Goal: Task Accomplishment & Management: Complete application form

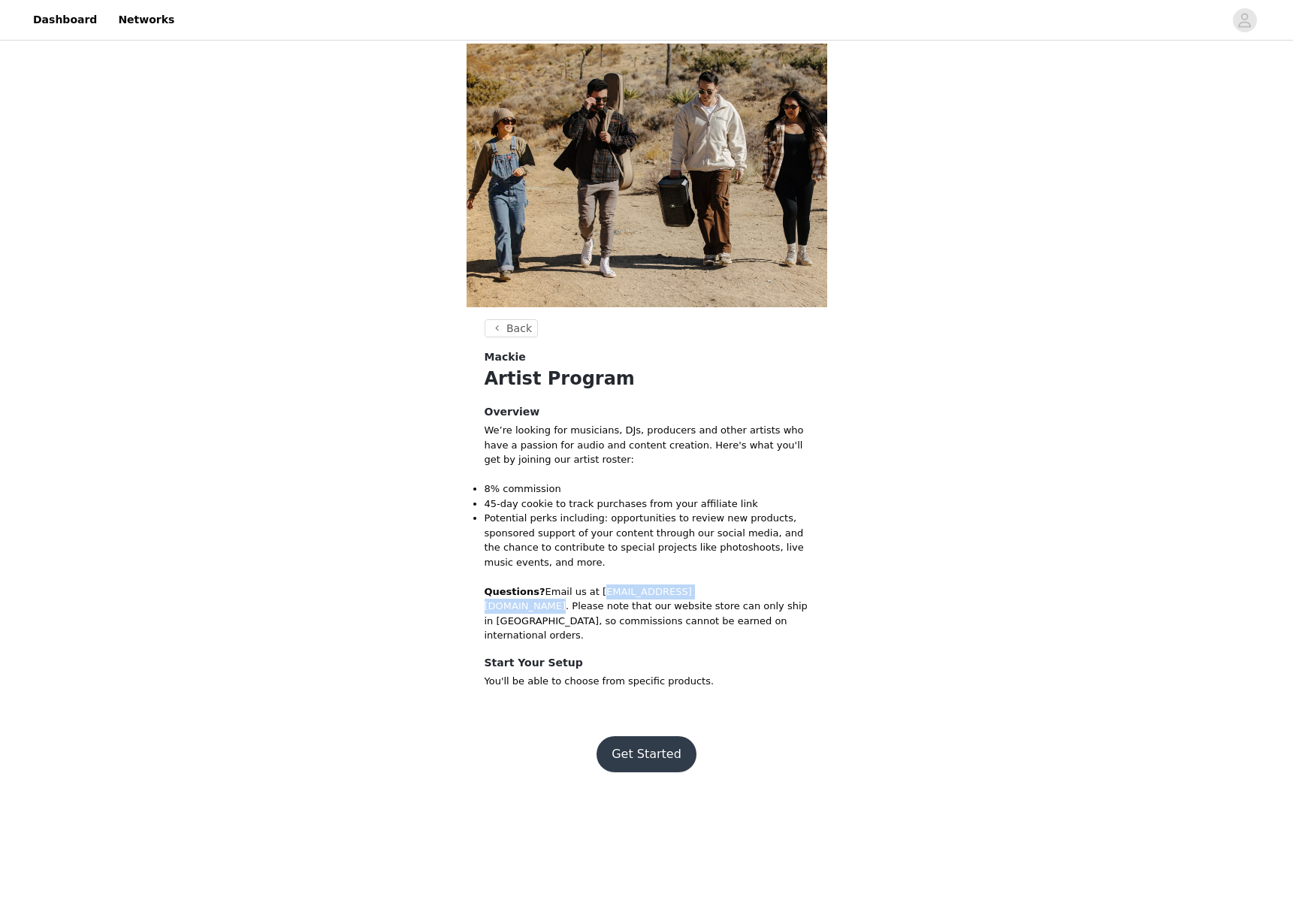
drag, startPoint x: 594, startPoint y: 342, endPoint x: 722, endPoint y: 339, distance: 128.0
click at [722, 584] on p "Questions? Email us at [EMAIL_ADDRESS][DOMAIN_NAME]. Please note that our websi…" at bounding box center [647, 613] width 325 height 59
copy p "[EMAIL_ADDRESS][DOMAIN_NAME]"
click at [664, 736] on button "Get Started" at bounding box center [646, 754] width 100 height 36
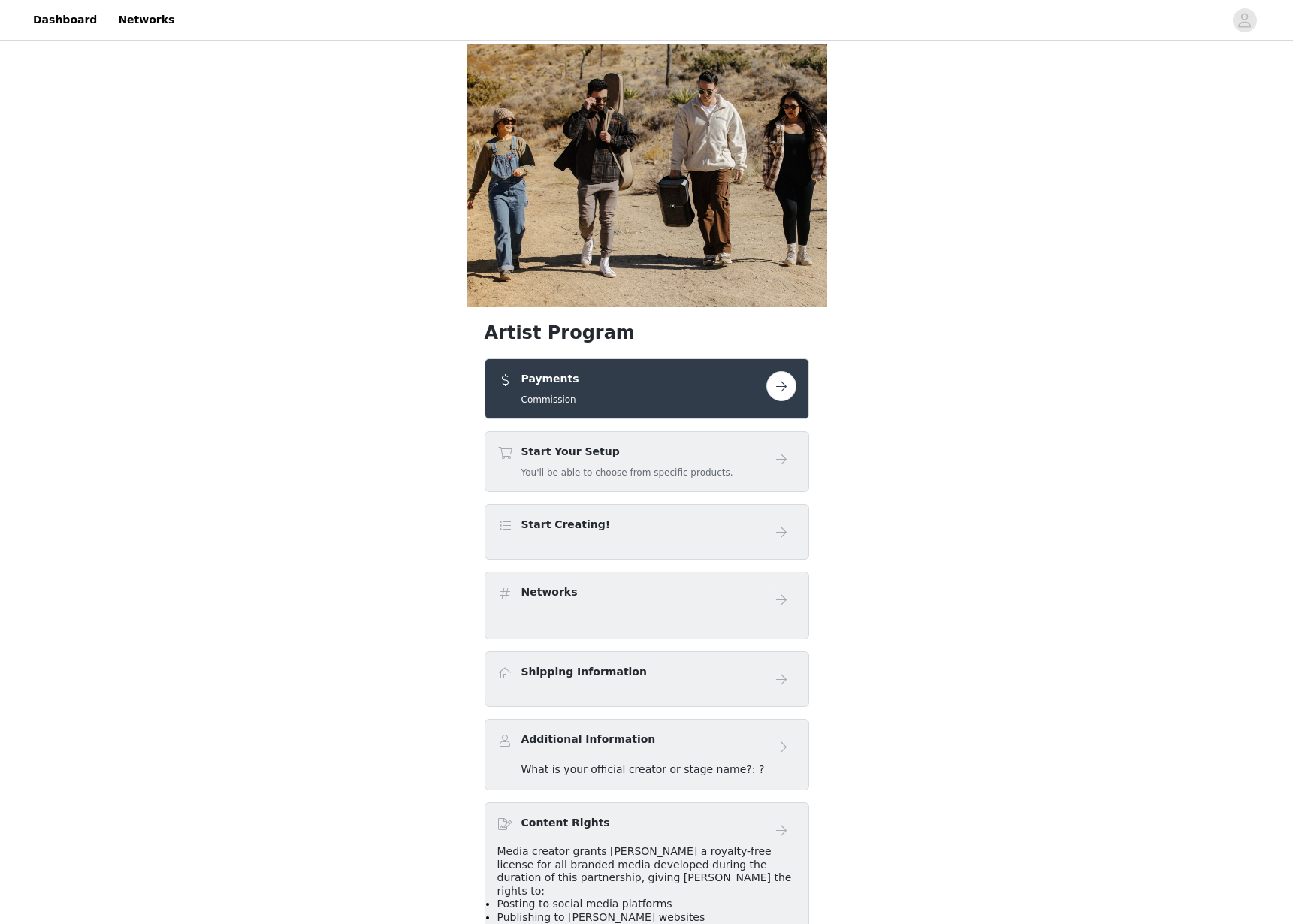
click at [782, 371] on button "button" at bounding box center [781, 386] width 30 height 30
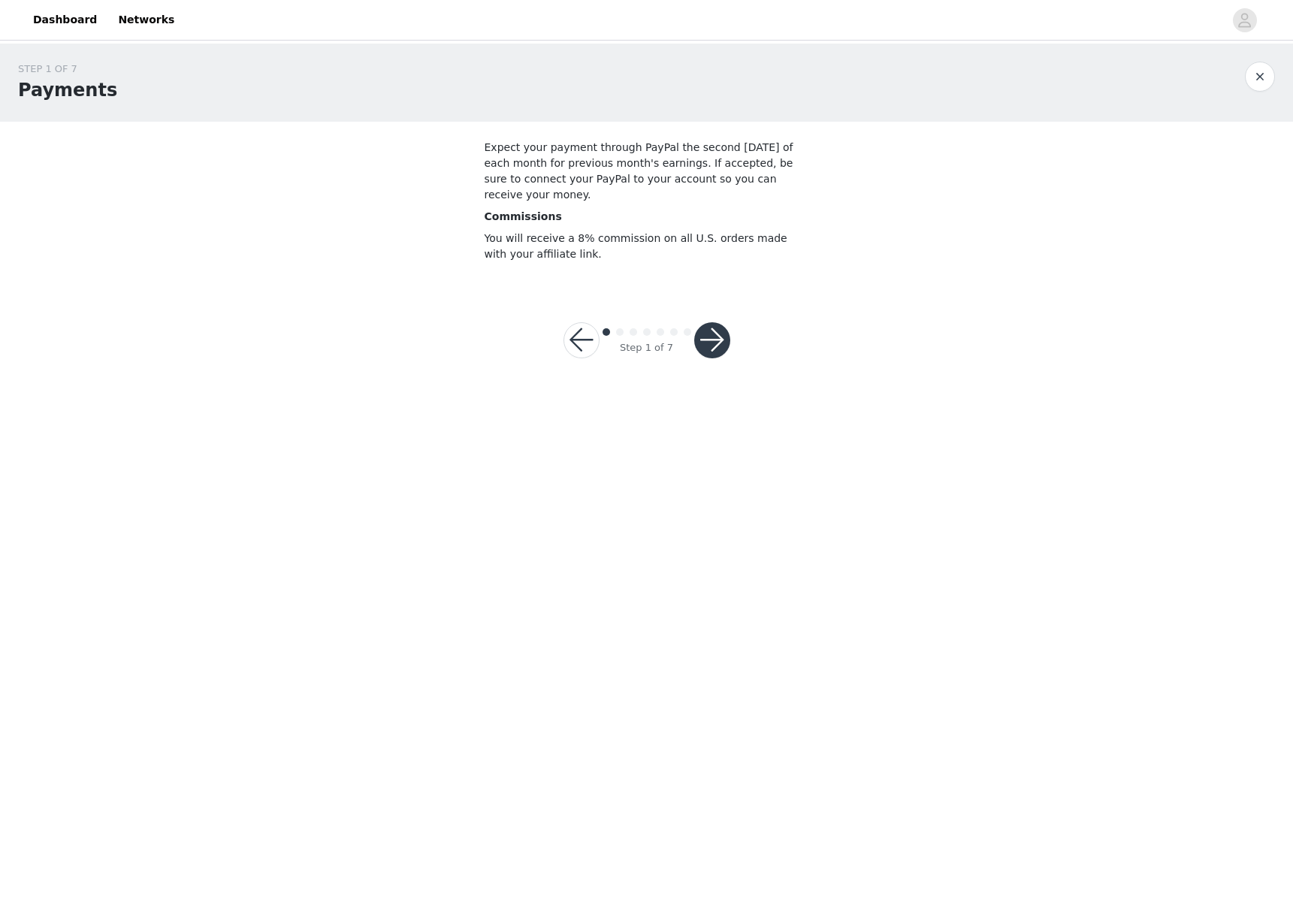
click at [719, 352] on button "button" at bounding box center [712, 340] width 36 height 36
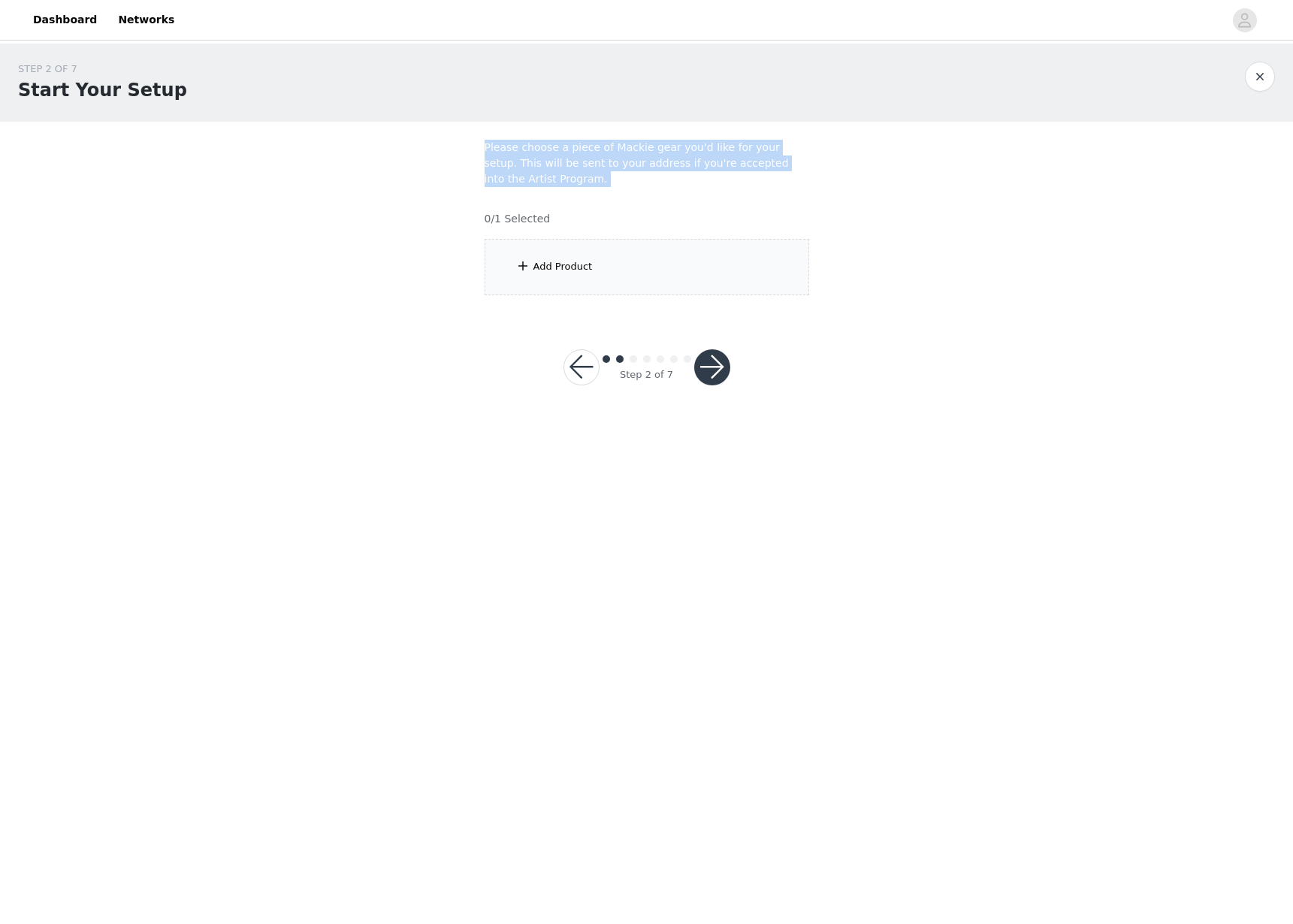
drag, startPoint x: 479, startPoint y: 145, endPoint x: 570, endPoint y: 202, distance: 107.4
click at [570, 202] on section "Please choose a piece of Mackie gear you'd like for your setup. This will be se…" at bounding box center [647, 217] width 361 height 192
copy section "Please choose a piece of Mackie gear you'd like for your setup. This will be se…"
click at [583, 367] on button "button" at bounding box center [581, 367] width 36 height 36
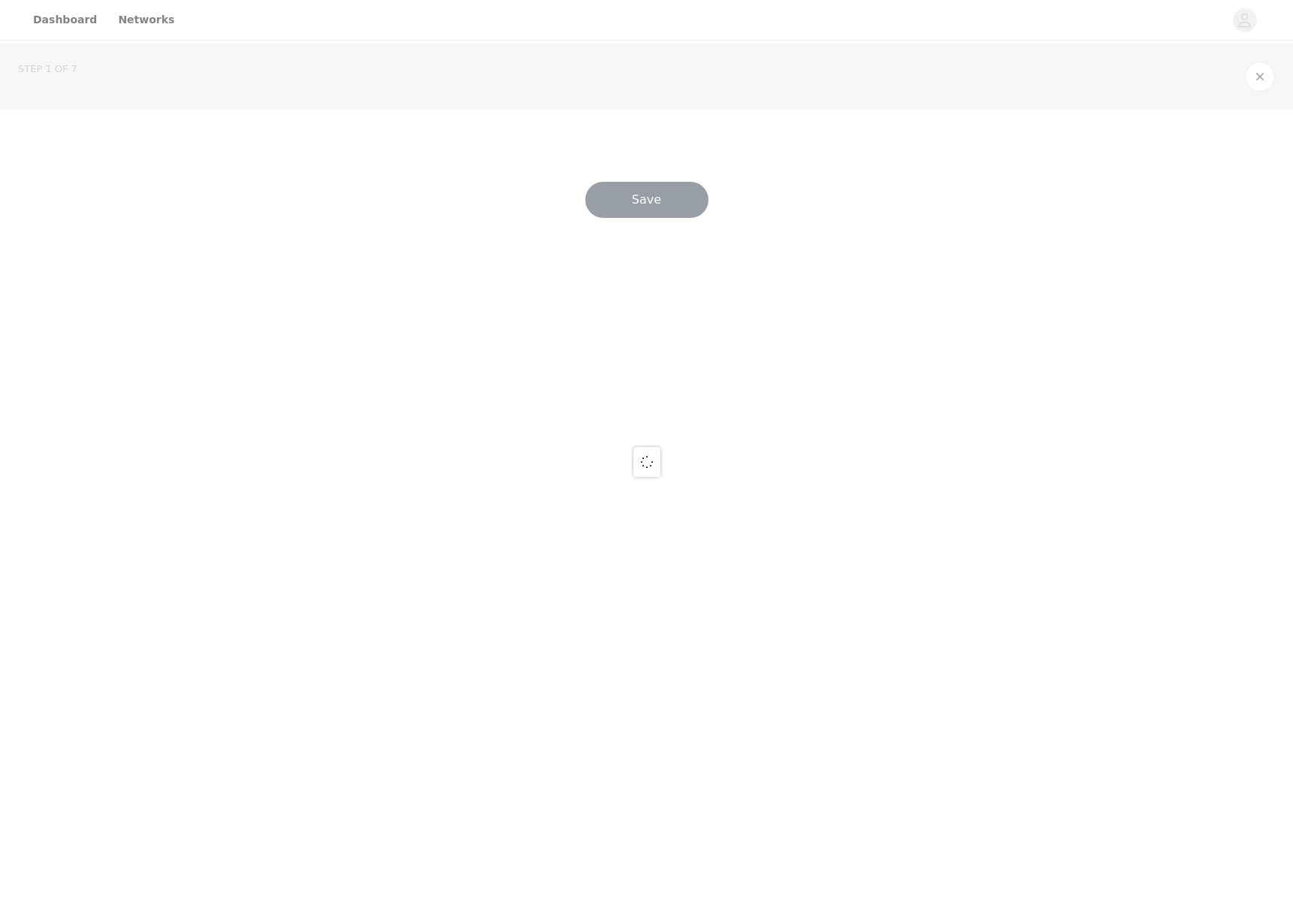
click at [583, 366] on div at bounding box center [646, 462] width 1293 height 924
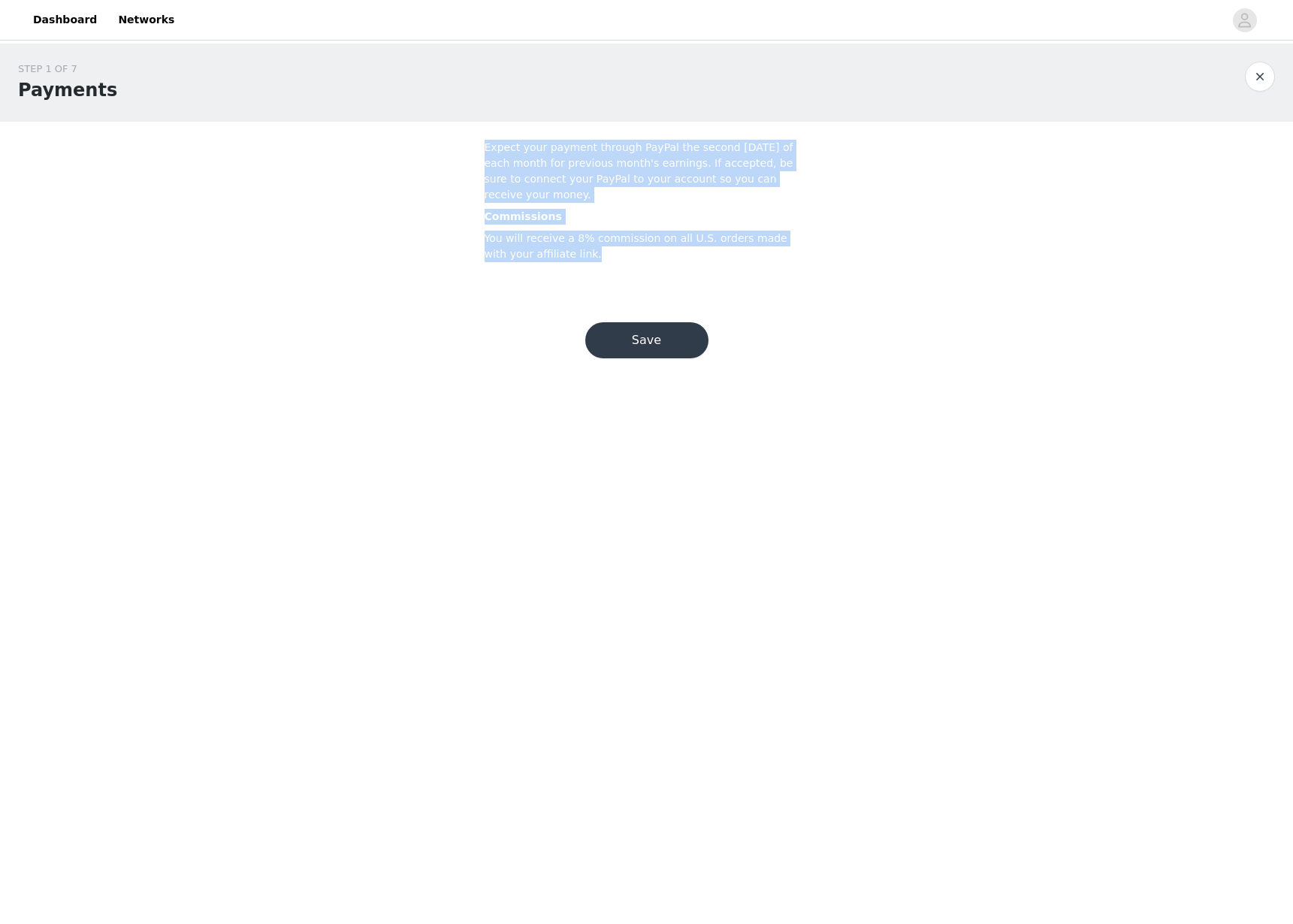
drag, startPoint x: 483, startPoint y: 143, endPoint x: 568, endPoint y: 262, distance: 146.2
click at [568, 262] on section "Expect your payment through PayPal the second [DATE] of each month for previous…" at bounding box center [647, 203] width 361 height 165
copy div "Expect your payment through PayPal the second [DATE] of each month for previous…"
click at [636, 344] on button "Save" at bounding box center [646, 340] width 123 height 36
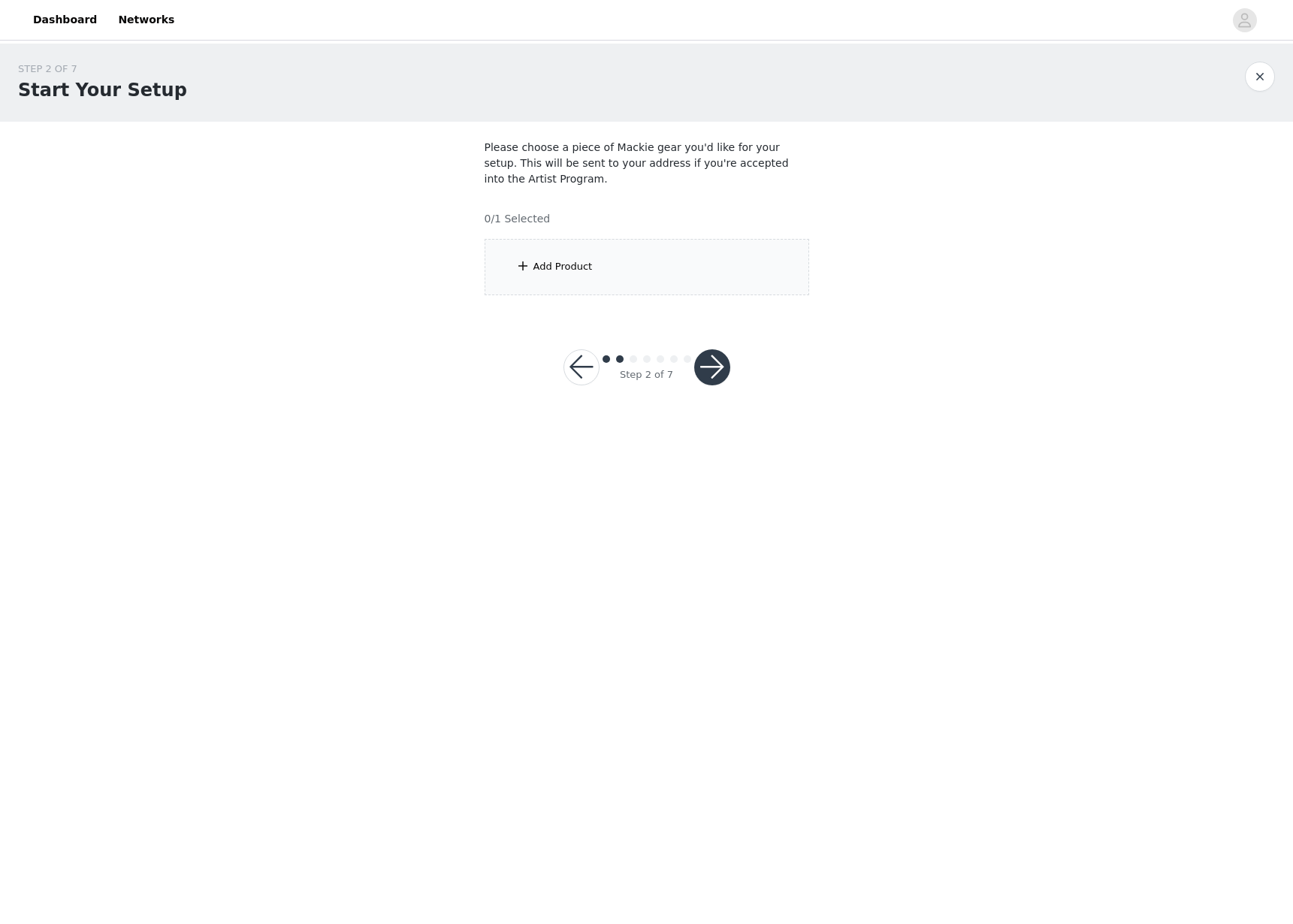
click at [627, 274] on div "Add Product" at bounding box center [647, 267] width 325 height 56
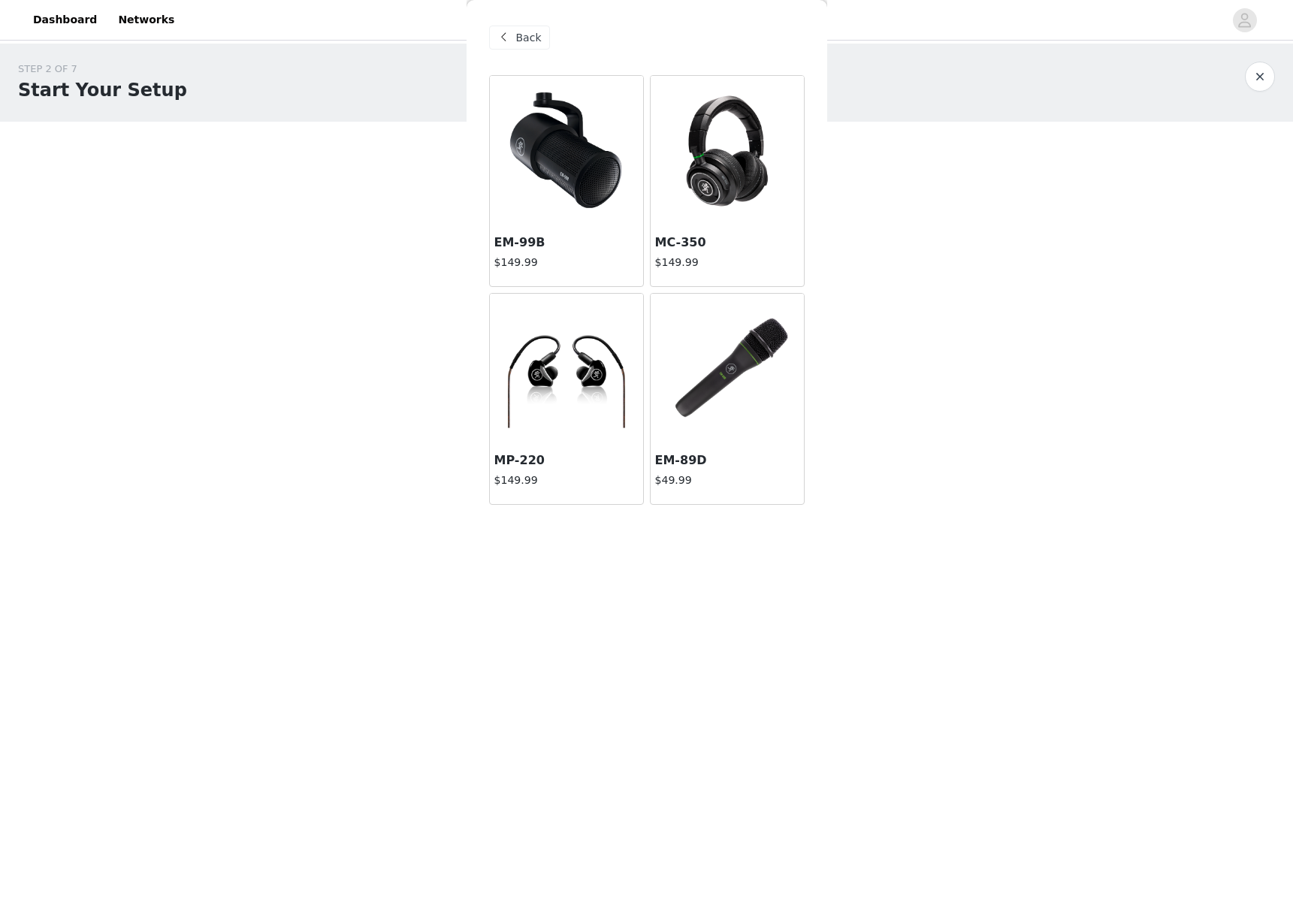
click at [516, 37] on span "Back" at bounding box center [529, 38] width 26 height 15
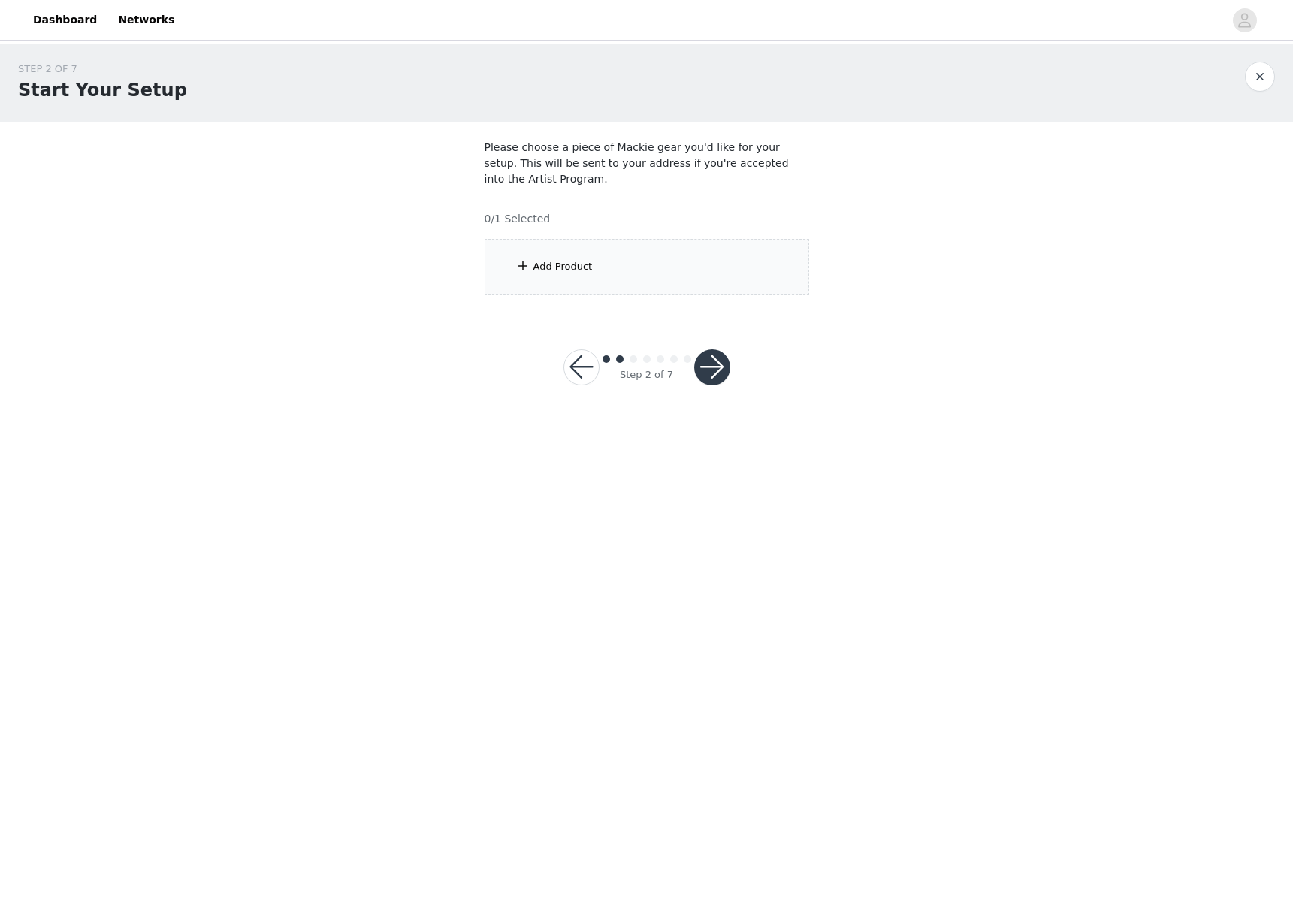
click at [558, 267] on div "Add Product" at bounding box center [563, 266] width 60 height 15
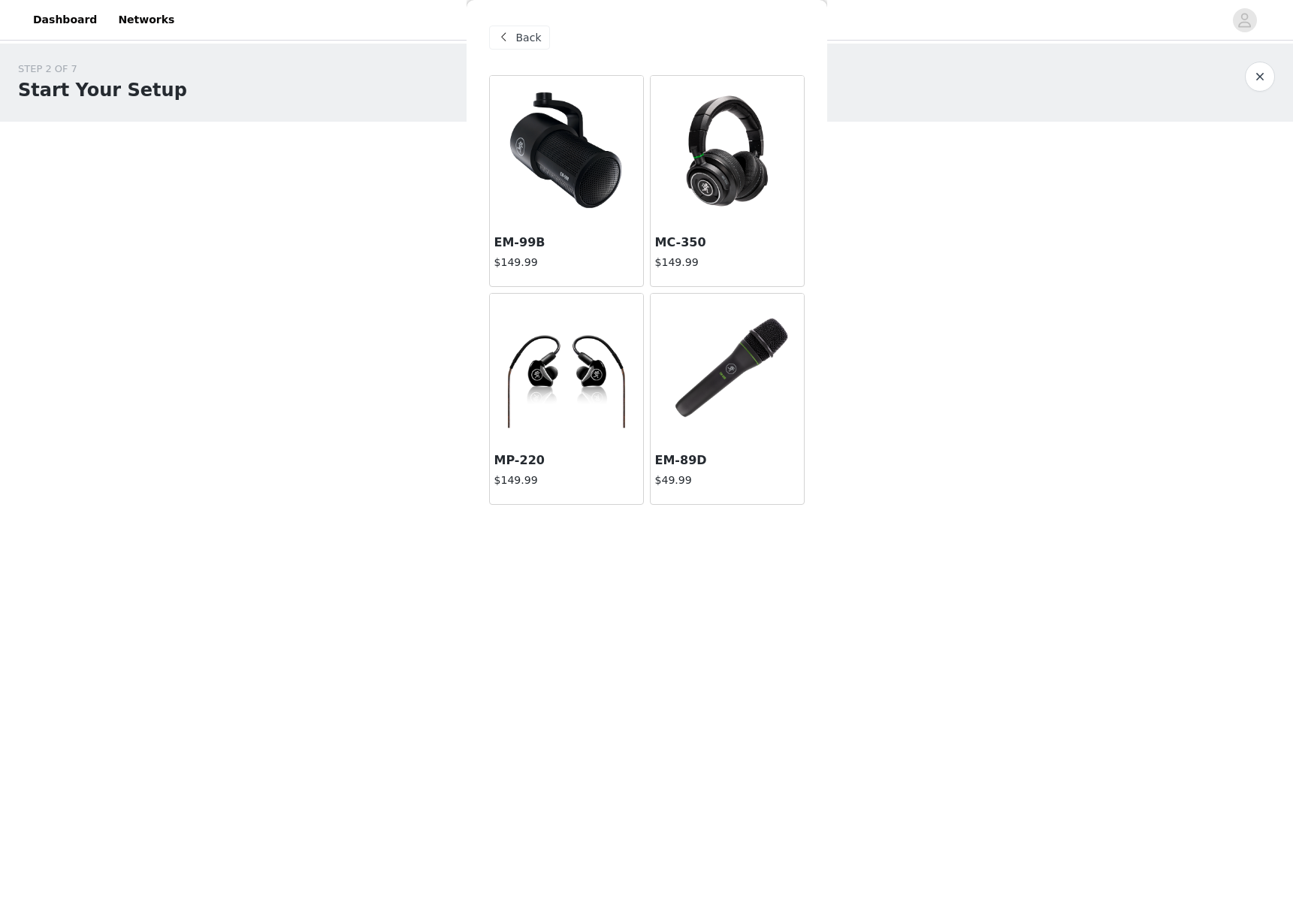
click at [717, 131] on div at bounding box center [727, 151] width 153 height 150
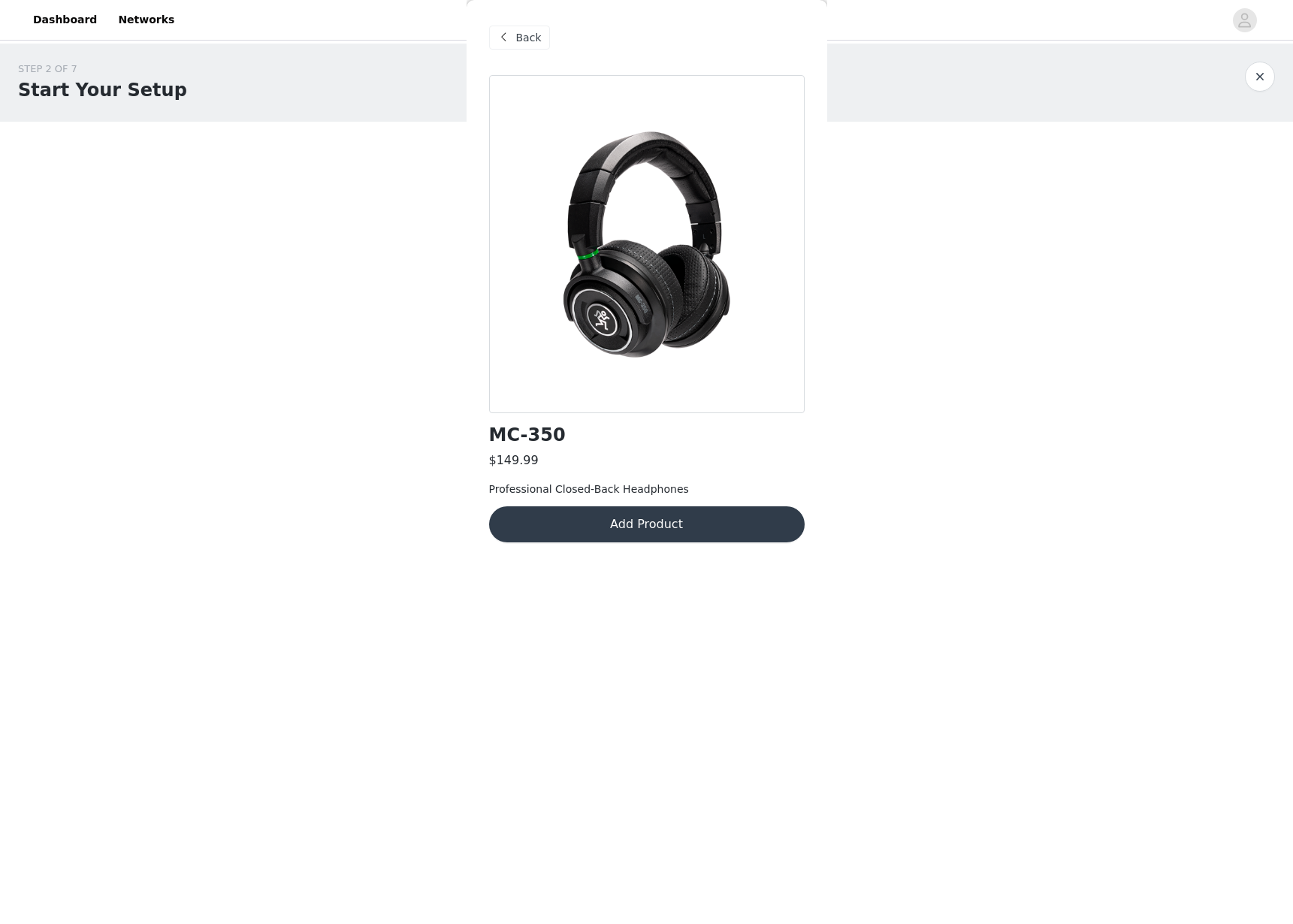
click at [522, 39] on span "Back" at bounding box center [529, 38] width 26 height 15
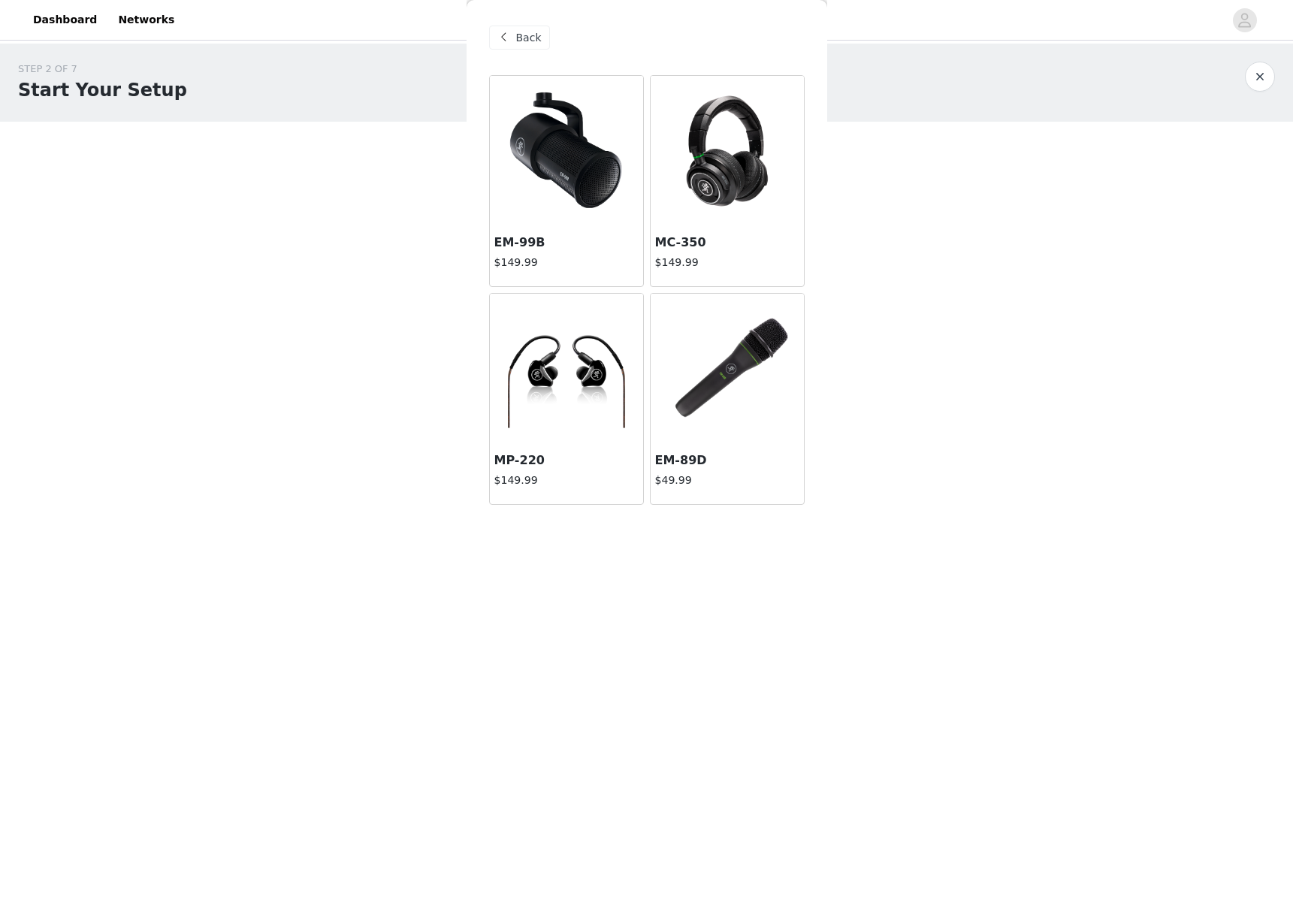
click at [548, 182] on div at bounding box center [567, 151] width 153 height 150
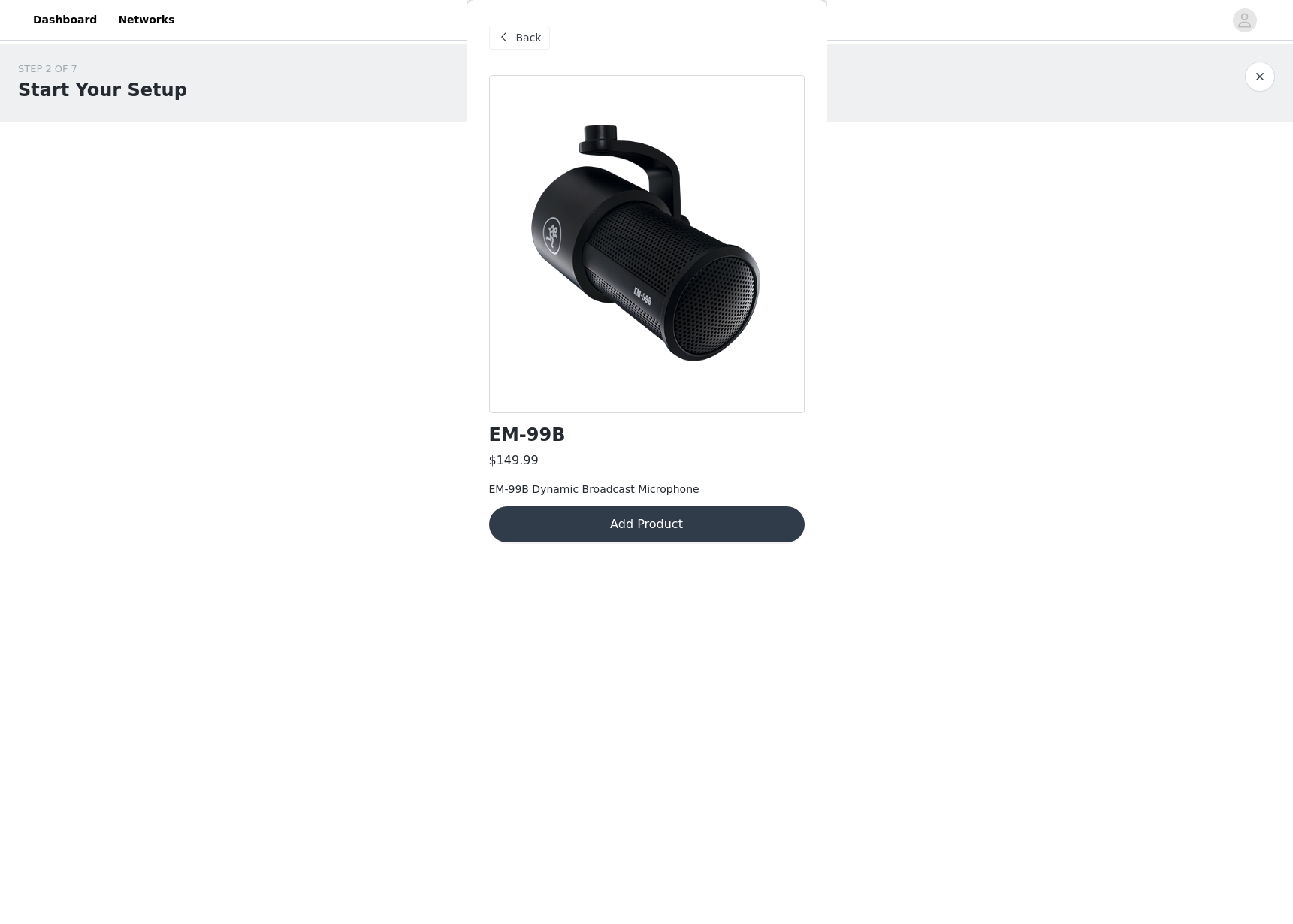
click at [521, 40] on span "Back" at bounding box center [529, 38] width 26 height 15
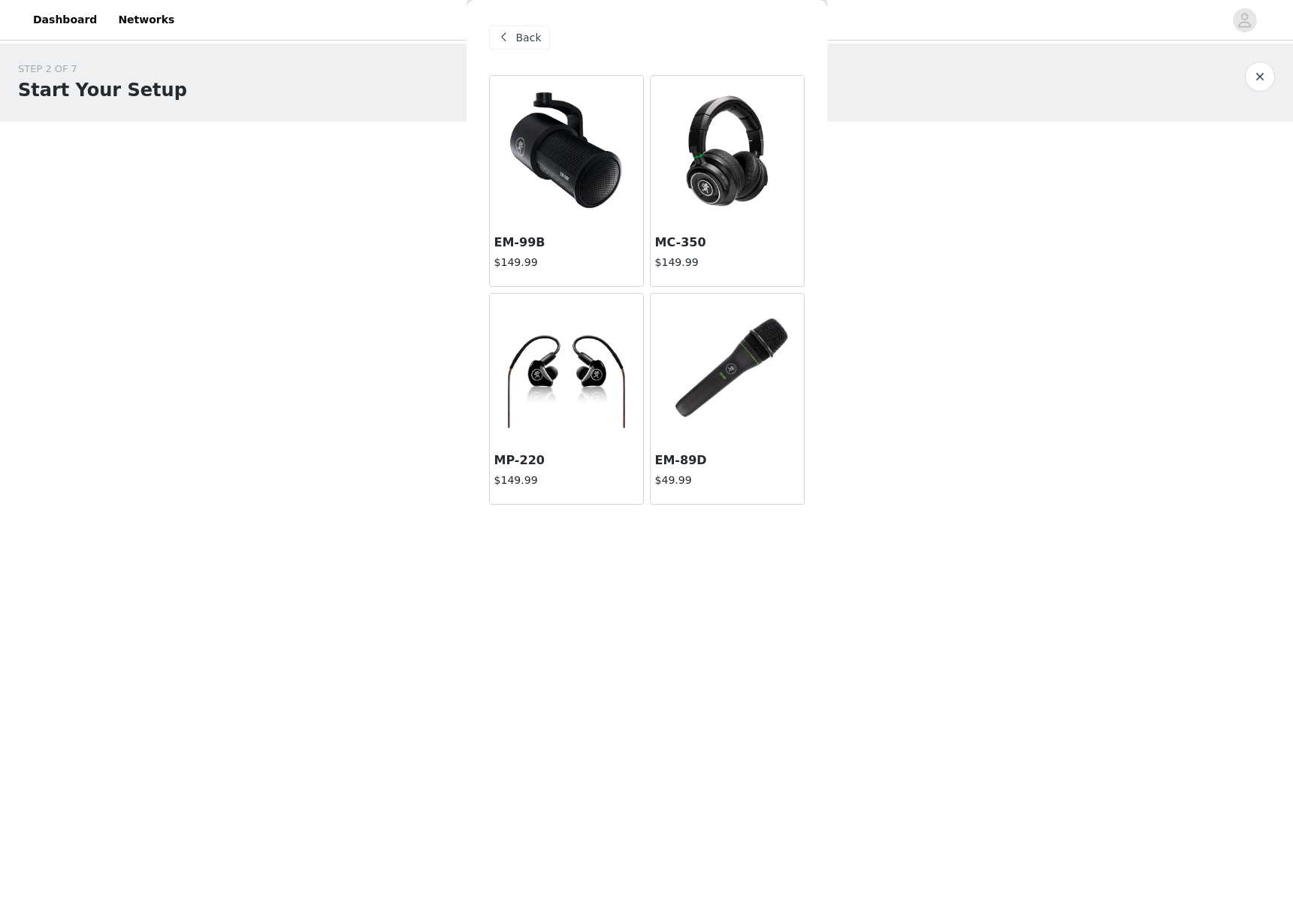
click at [726, 167] on div at bounding box center [727, 151] width 153 height 150
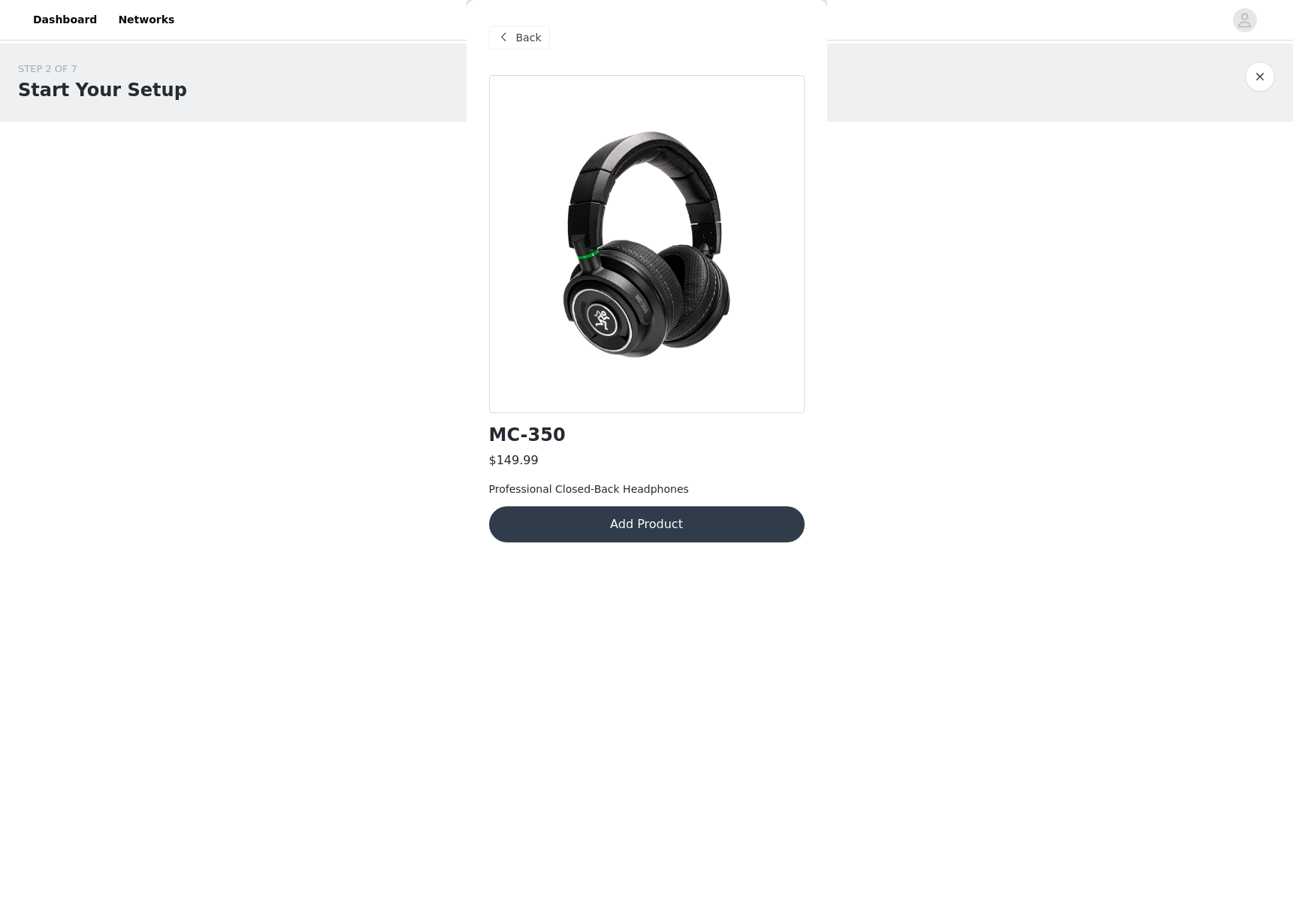
click at [631, 536] on button "Add Product" at bounding box center [647, 524] width 315 height 36
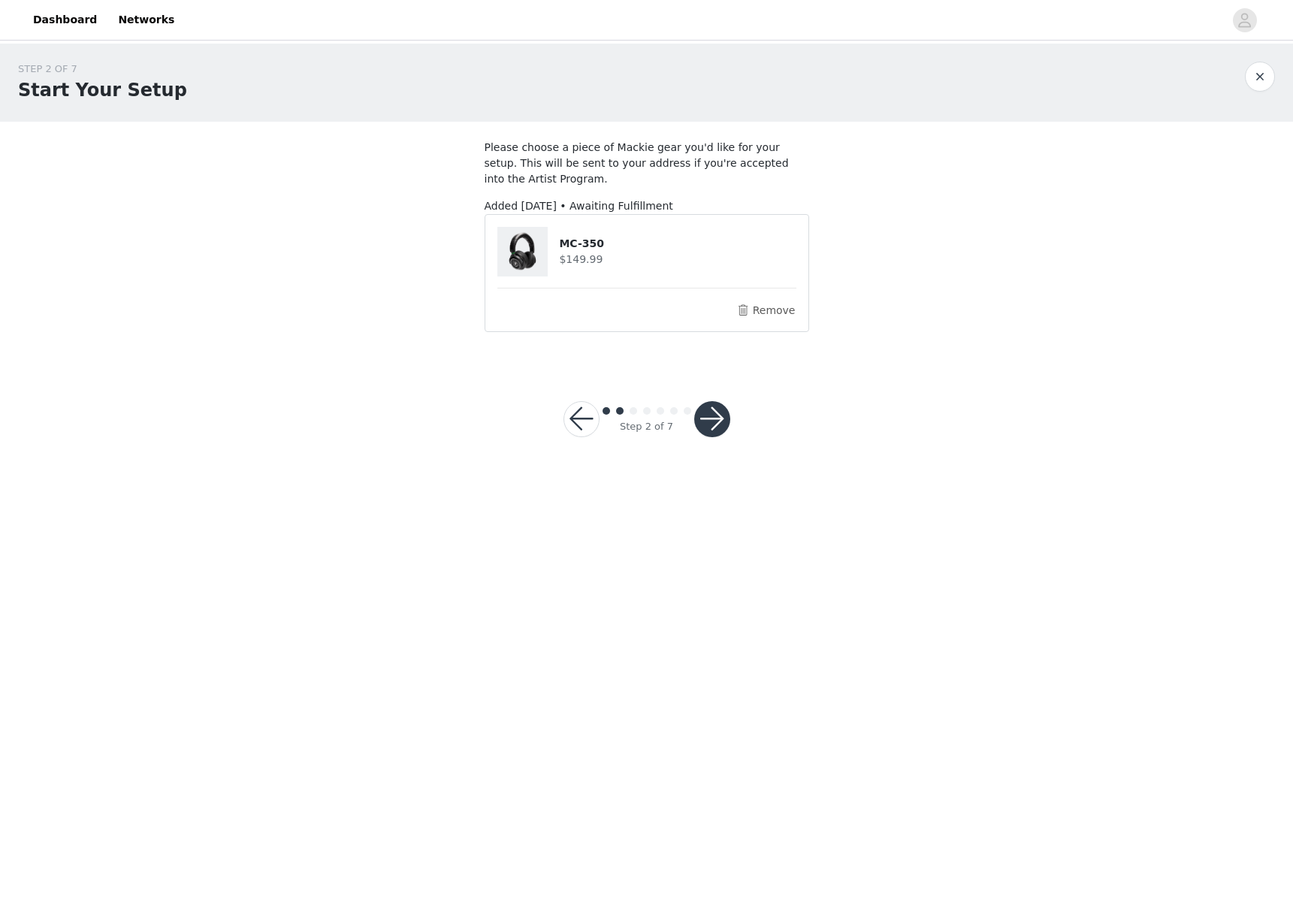
click at [706, 423] on button "button" at bounding box center [712, 419] width 36 height 36
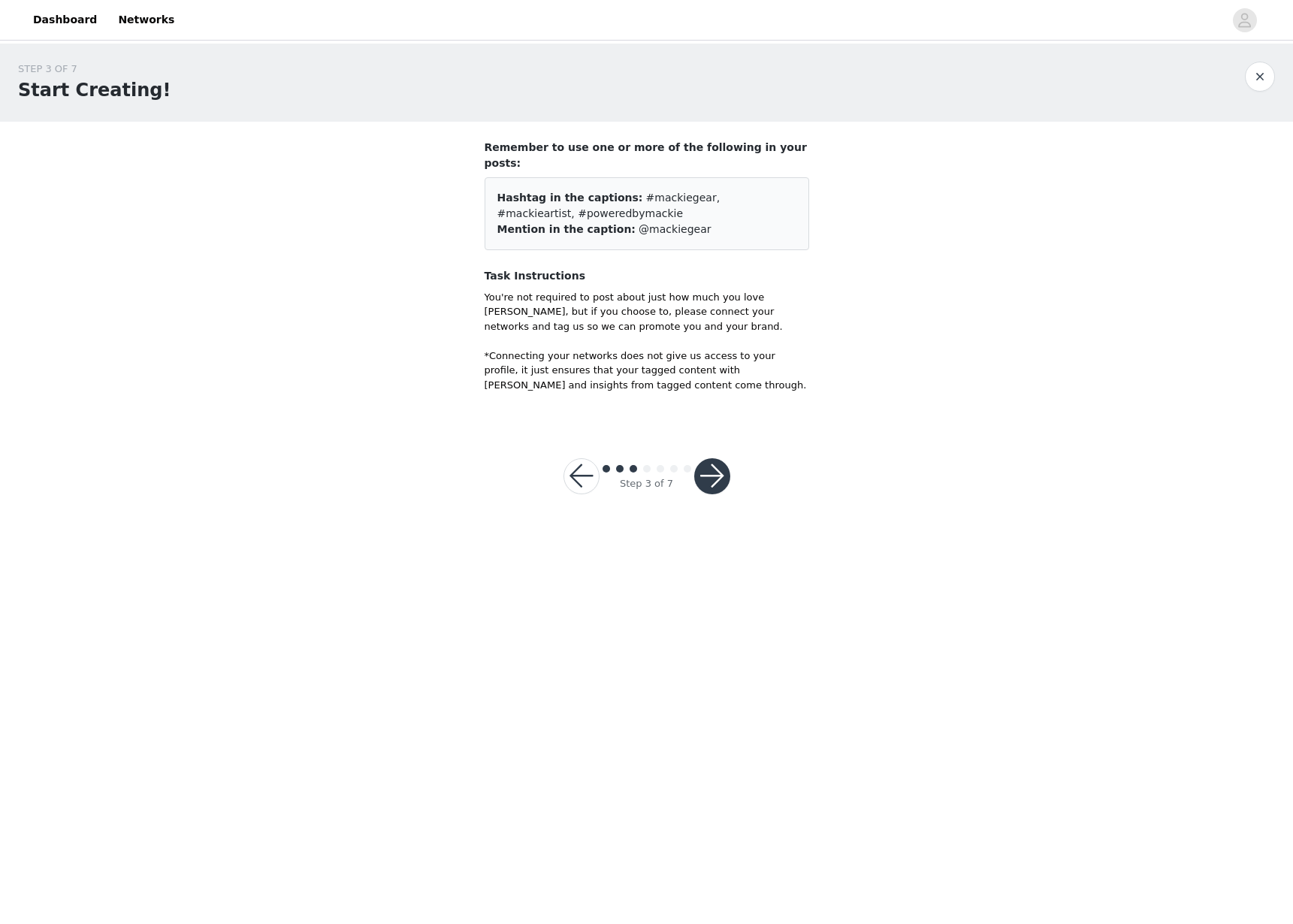
click at [713, 458] on button "button" at bounding box center [712, 476] width 36 height 36
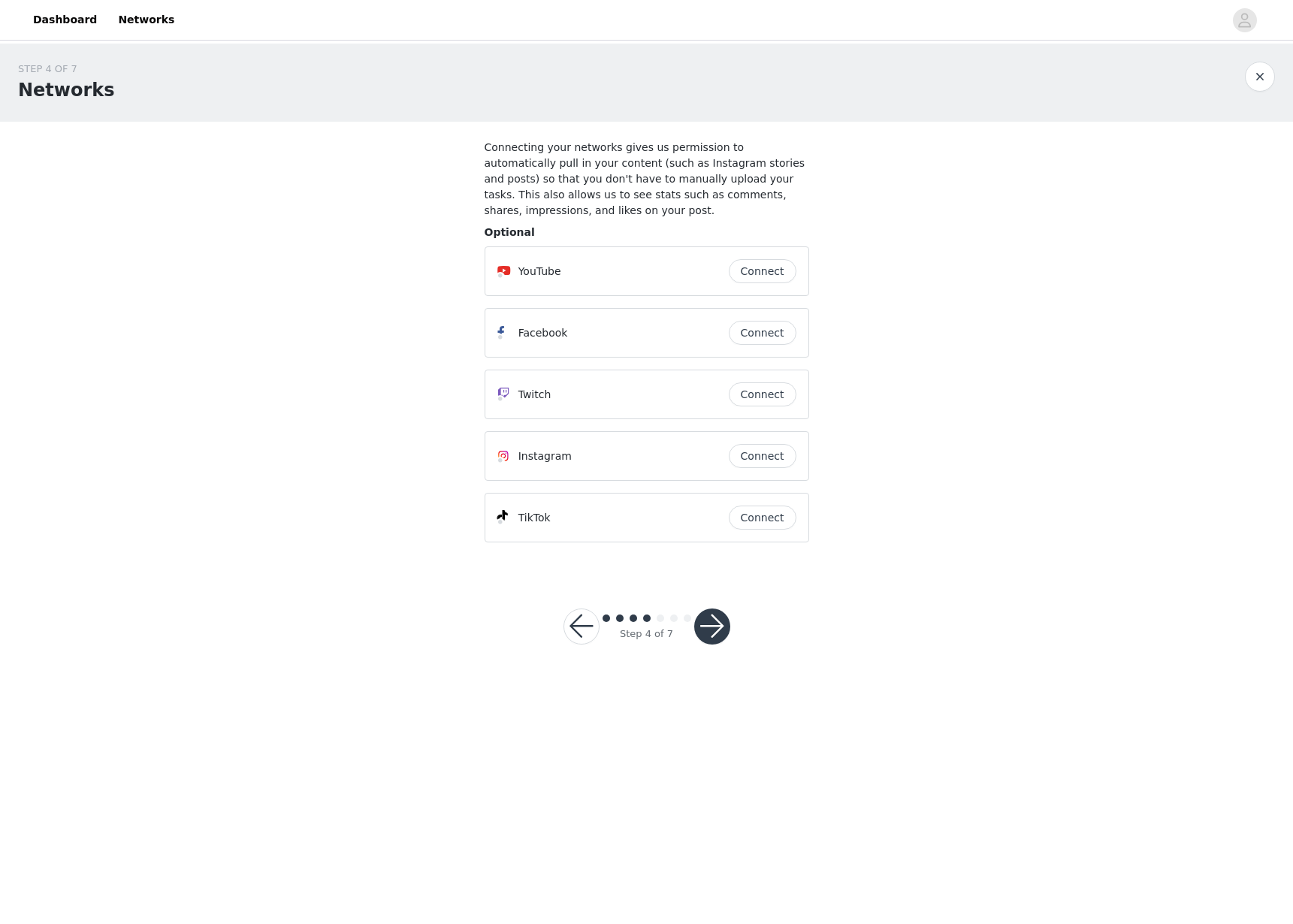
click at [779, 271] on button "Connect" at bounding box center [762, 270] width 67 height 24
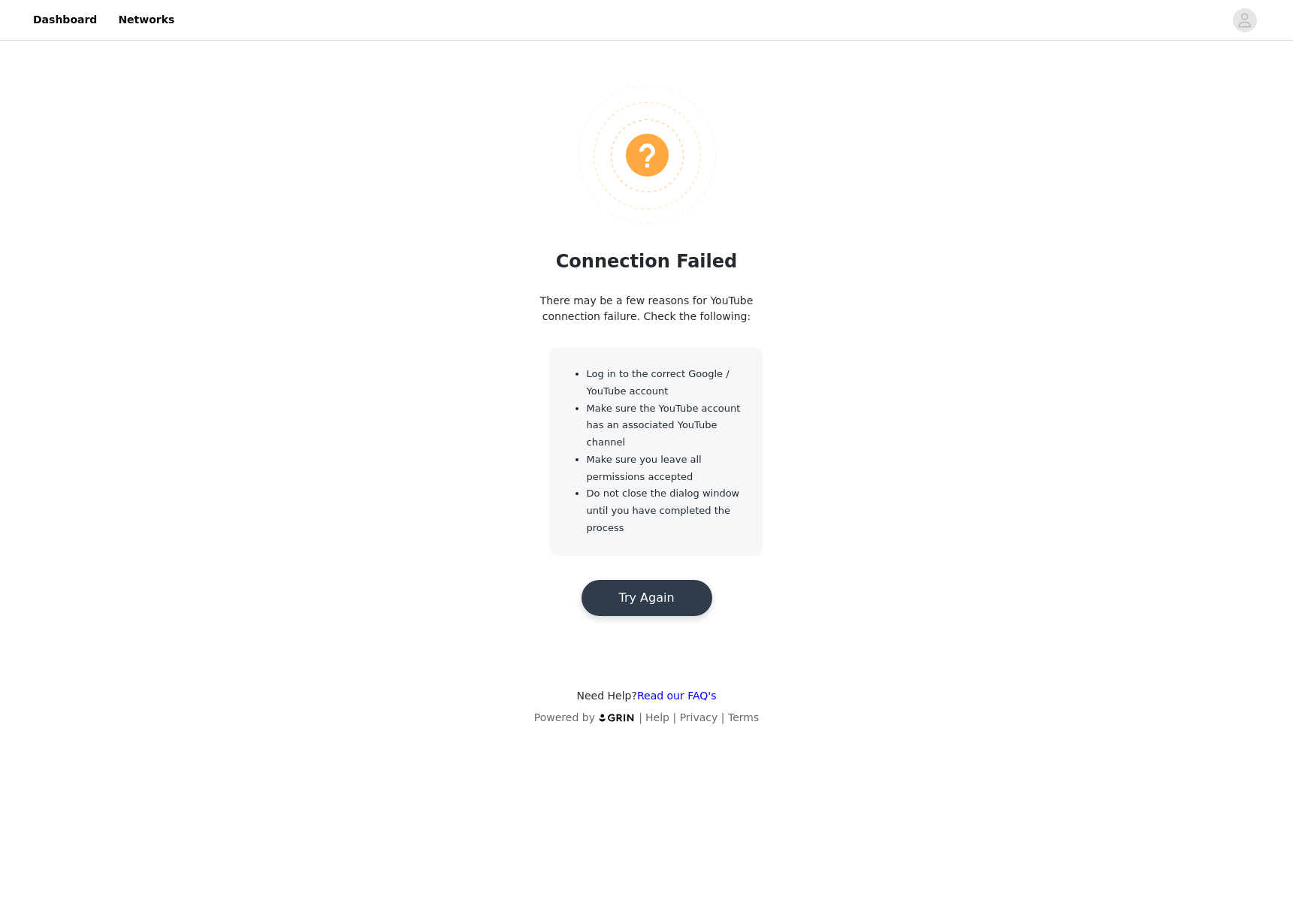
click at [676, 602] on button "Try Again" at bounding box center [646, 597] width 131 height 36
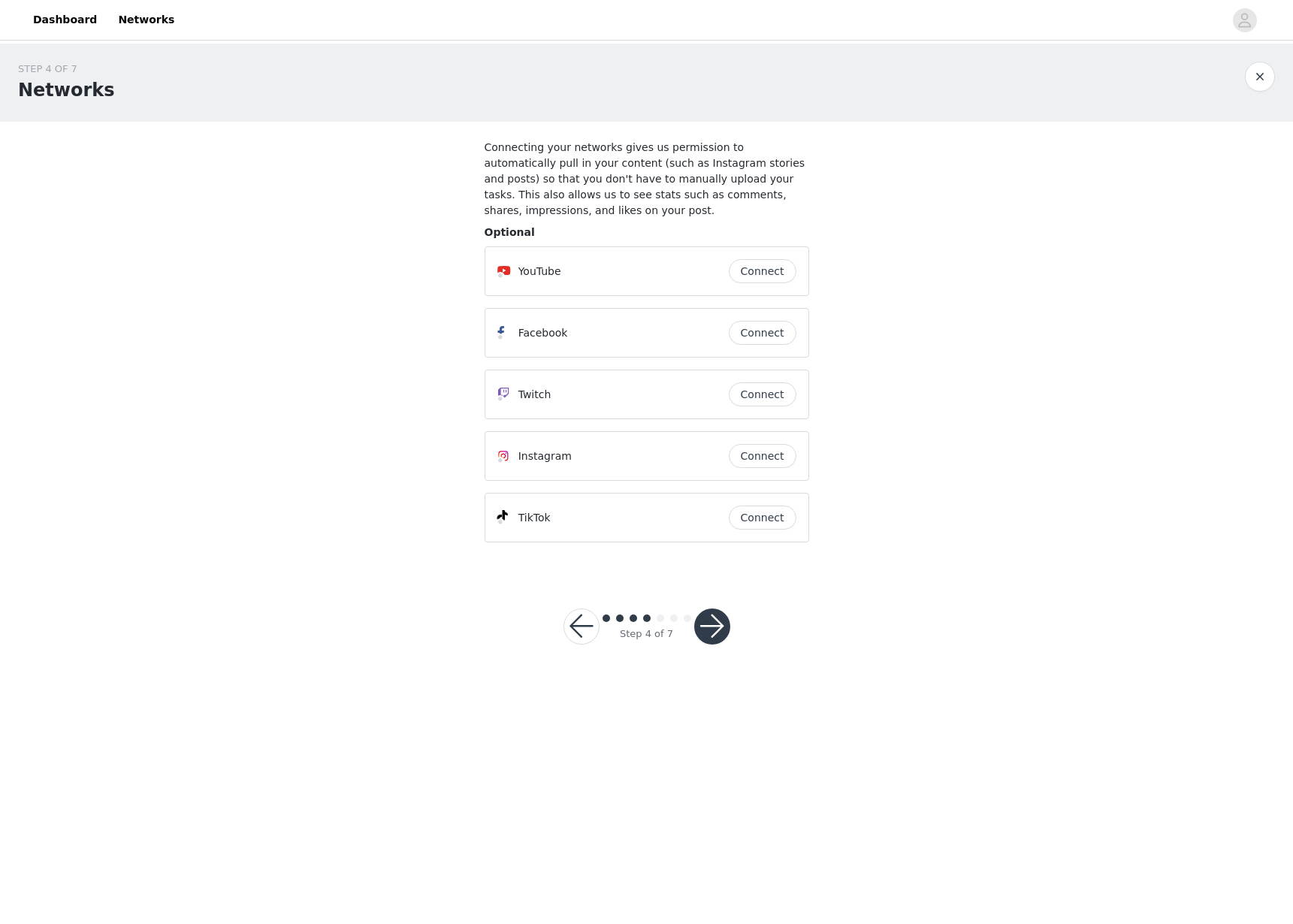
click at [770, 270] on button "Connect" at bounding box center [762, 270] width 67 height 24
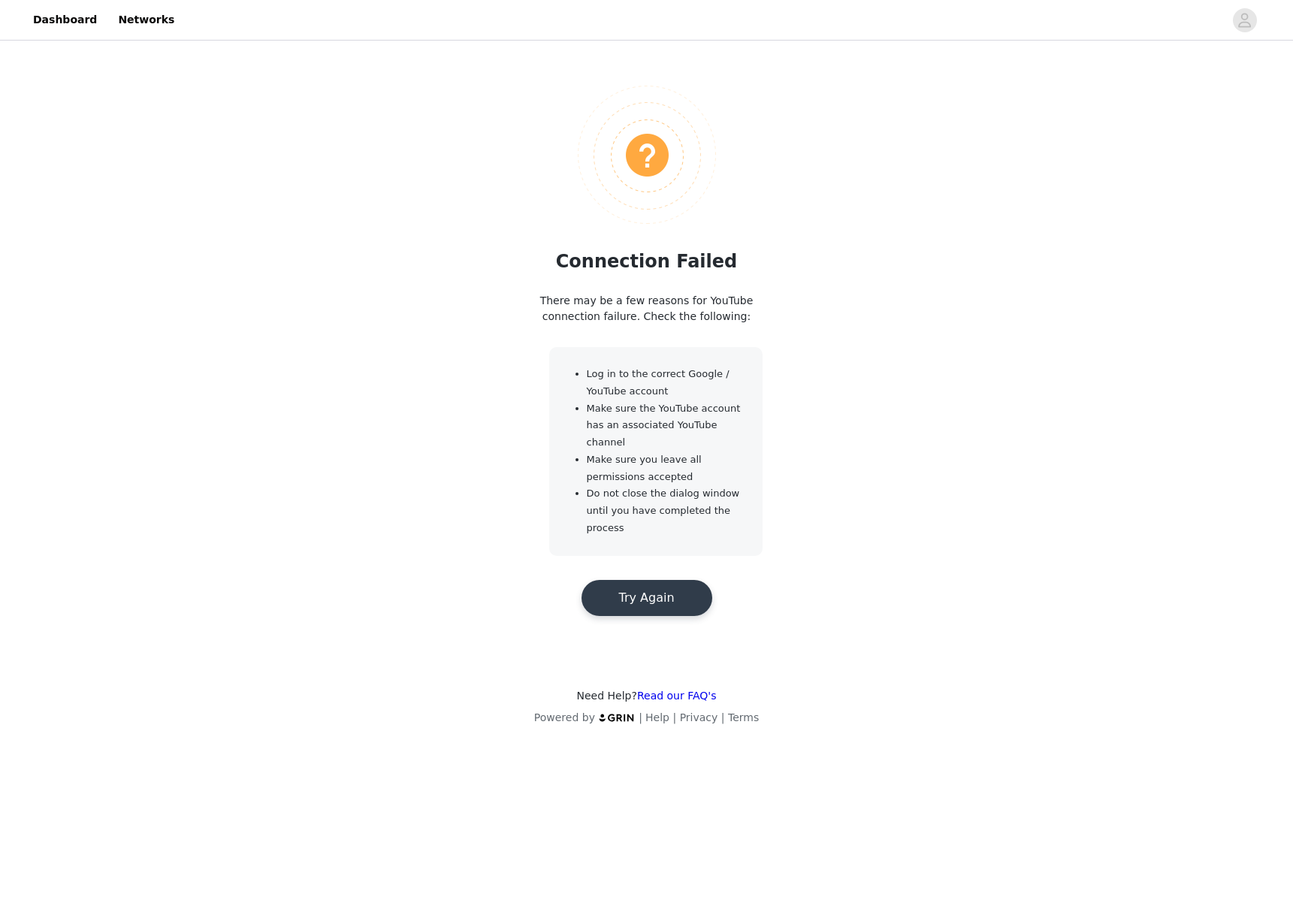
click at [630, 610] on button "Try Again" at bounding box center [646, 597] width 131 height 36
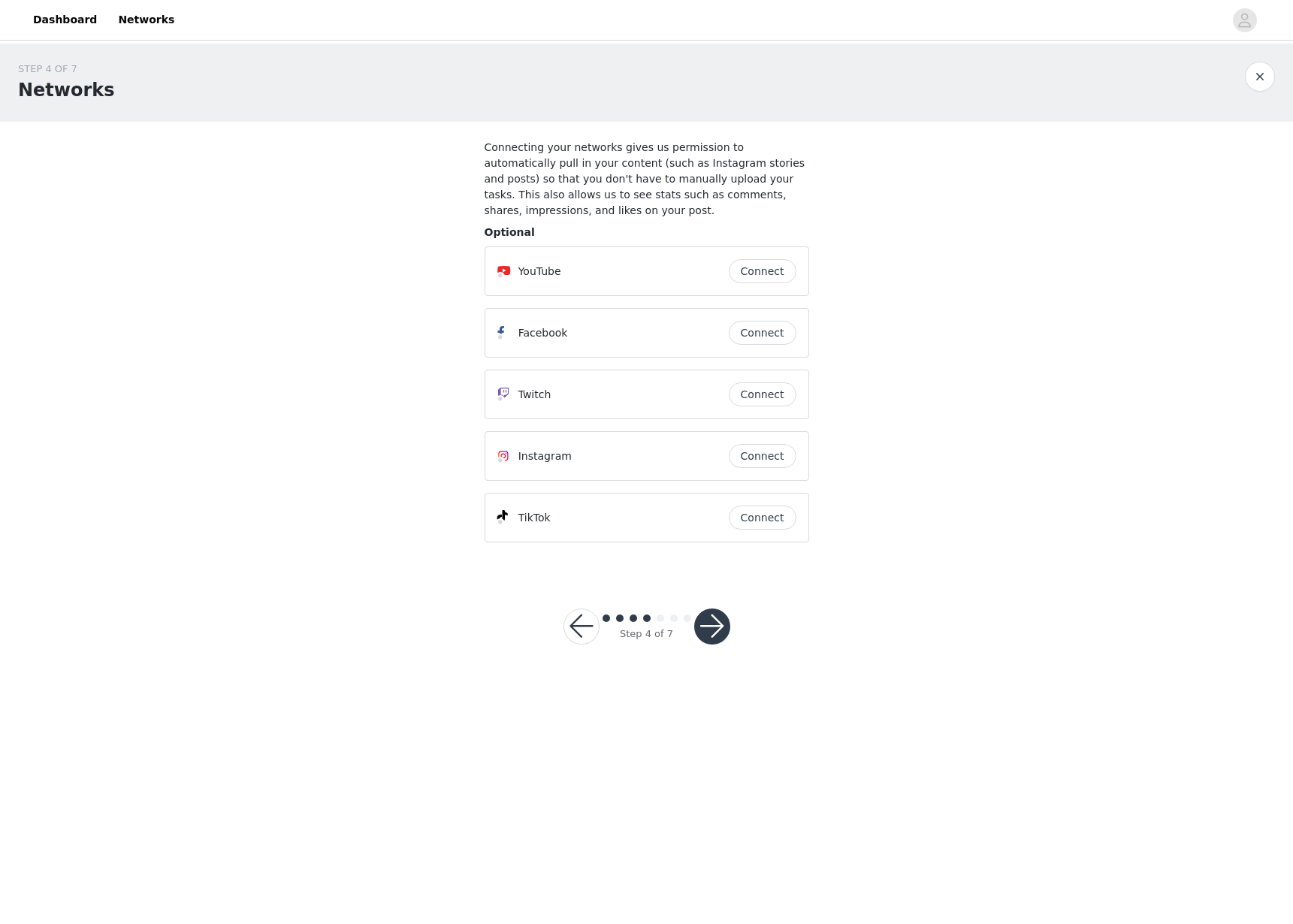
click at [1254, 84] on button "button" at bounding box center [1260, 76] width 30 height 30
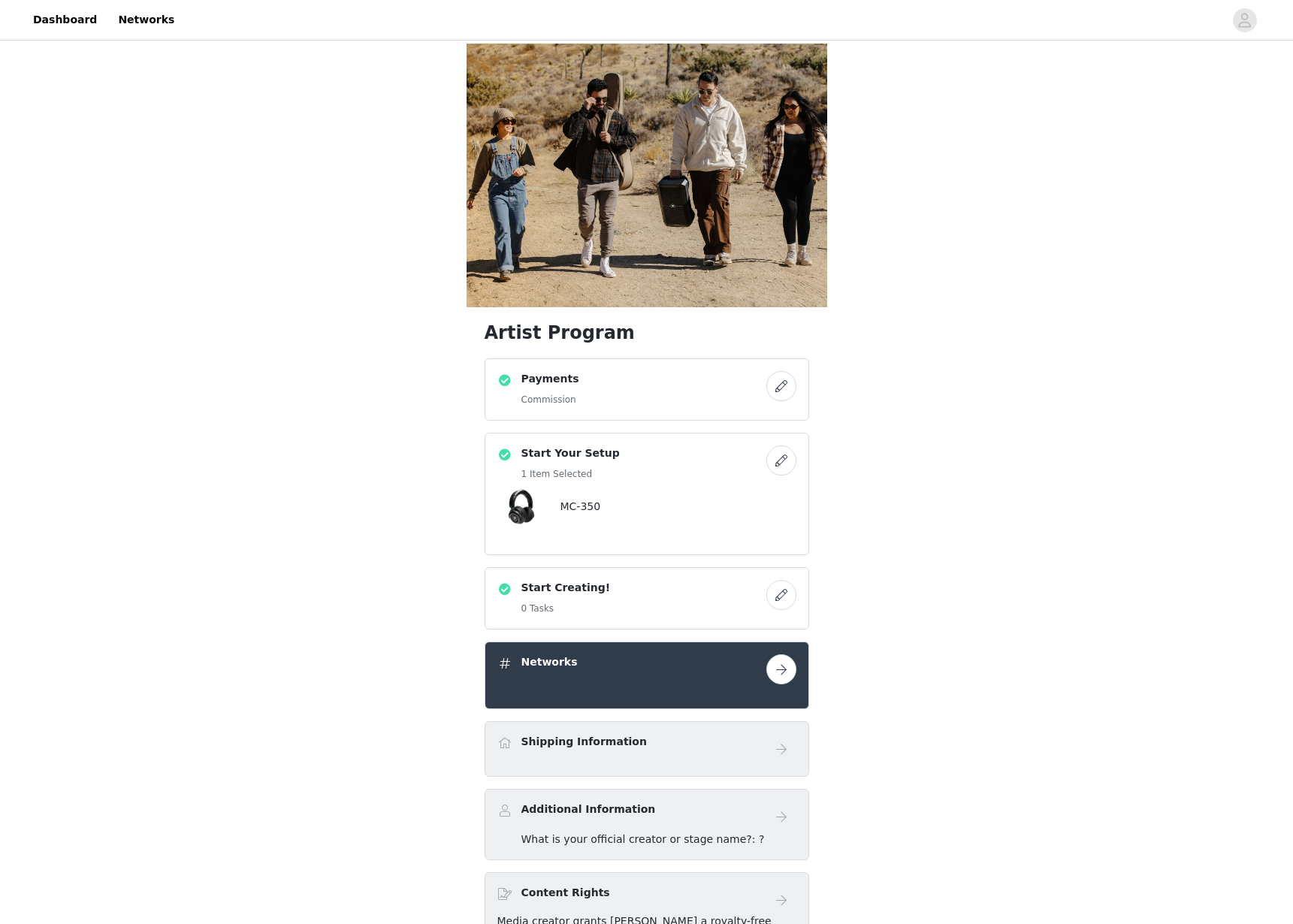
click at [788, 445] on button "button" at bounding box center [781, 460] width 30 height 30
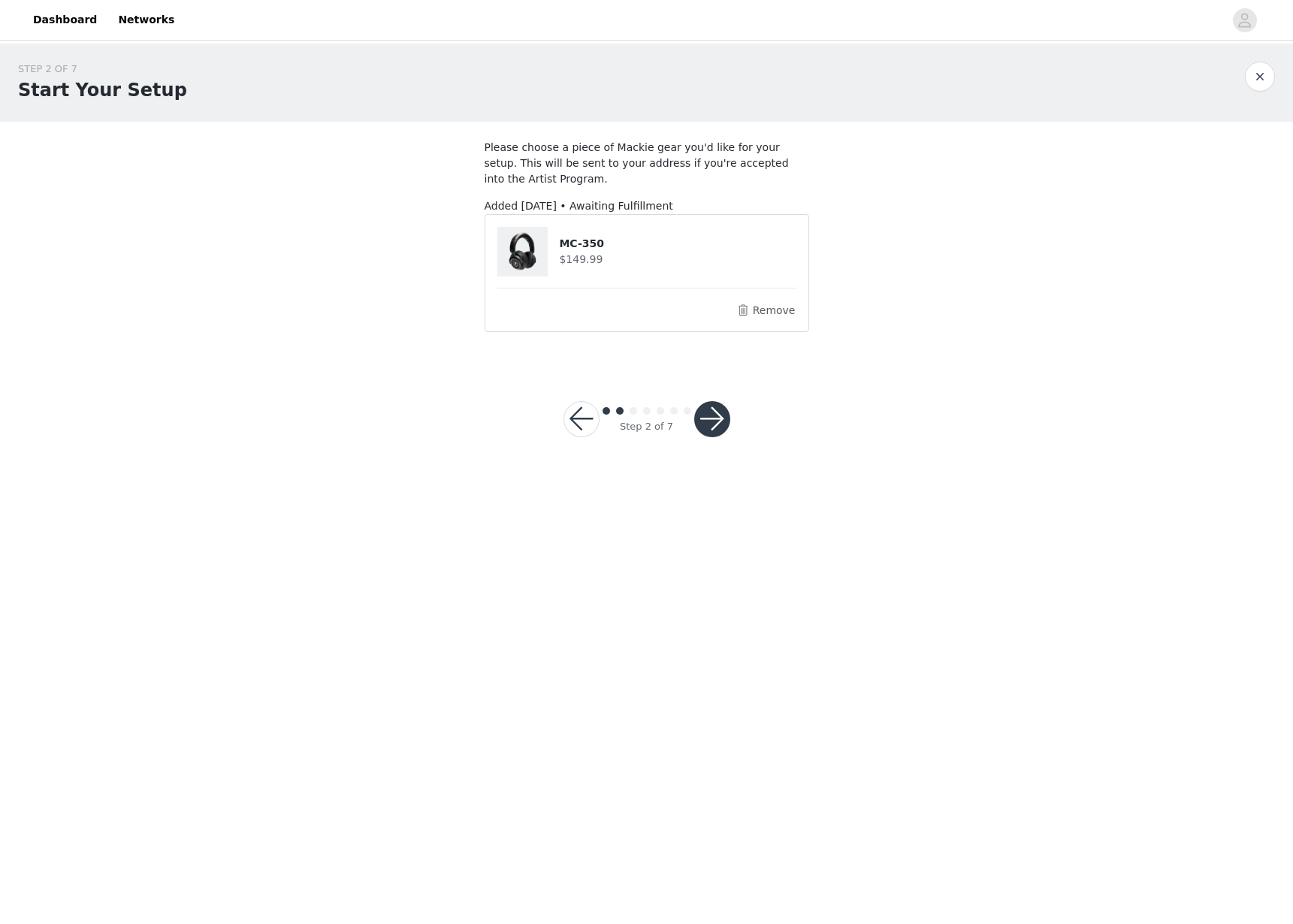
click at [650, 206] on span "Added [DATE] • Awaiting Fulfillment" at bounding box center [579, 206] width 189 height 12
click at [768, 307] on button "Remove" at bounding box center [766, 310] width 60 height 18
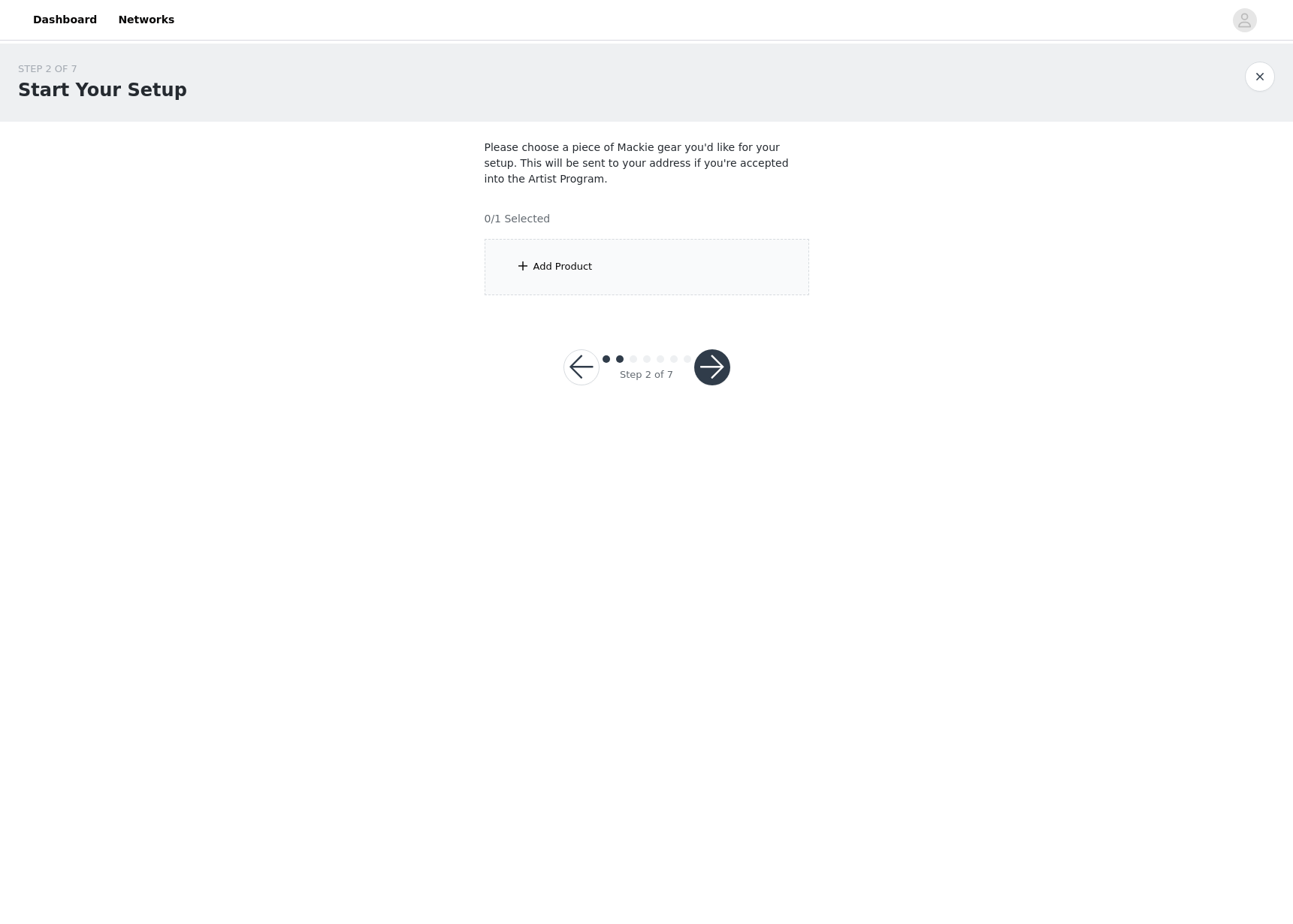
click at [637, 282] on div "Add Product" at bounding box center [647, 267] width 325 height 56
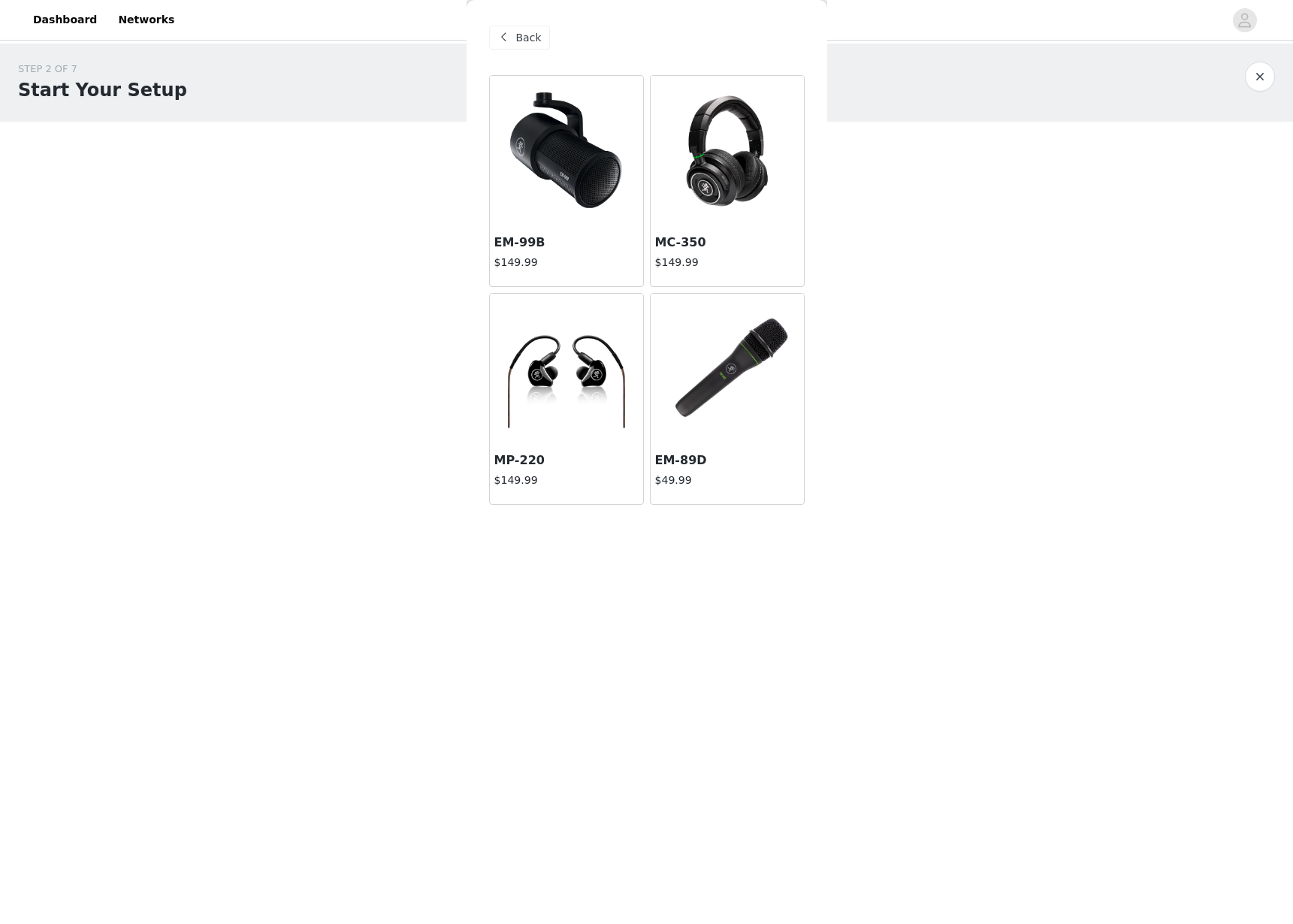
click at [608, 739] on div "Back EM-99B $149.99 MC-350 $149.99 MP-220 $149.99 EM-89D $49.99" at bounding box center [647, 462] width 361 height 924
click at [729, 580] on div "Back EM-99B $149.99 MC-350 $149.99 MP-220 $149.99 EM-89D $49.99" at bounding box center [647, 462] width 361 height 924
click at [682, 133] on div at bounding box center [727, 151] width 153 height 150
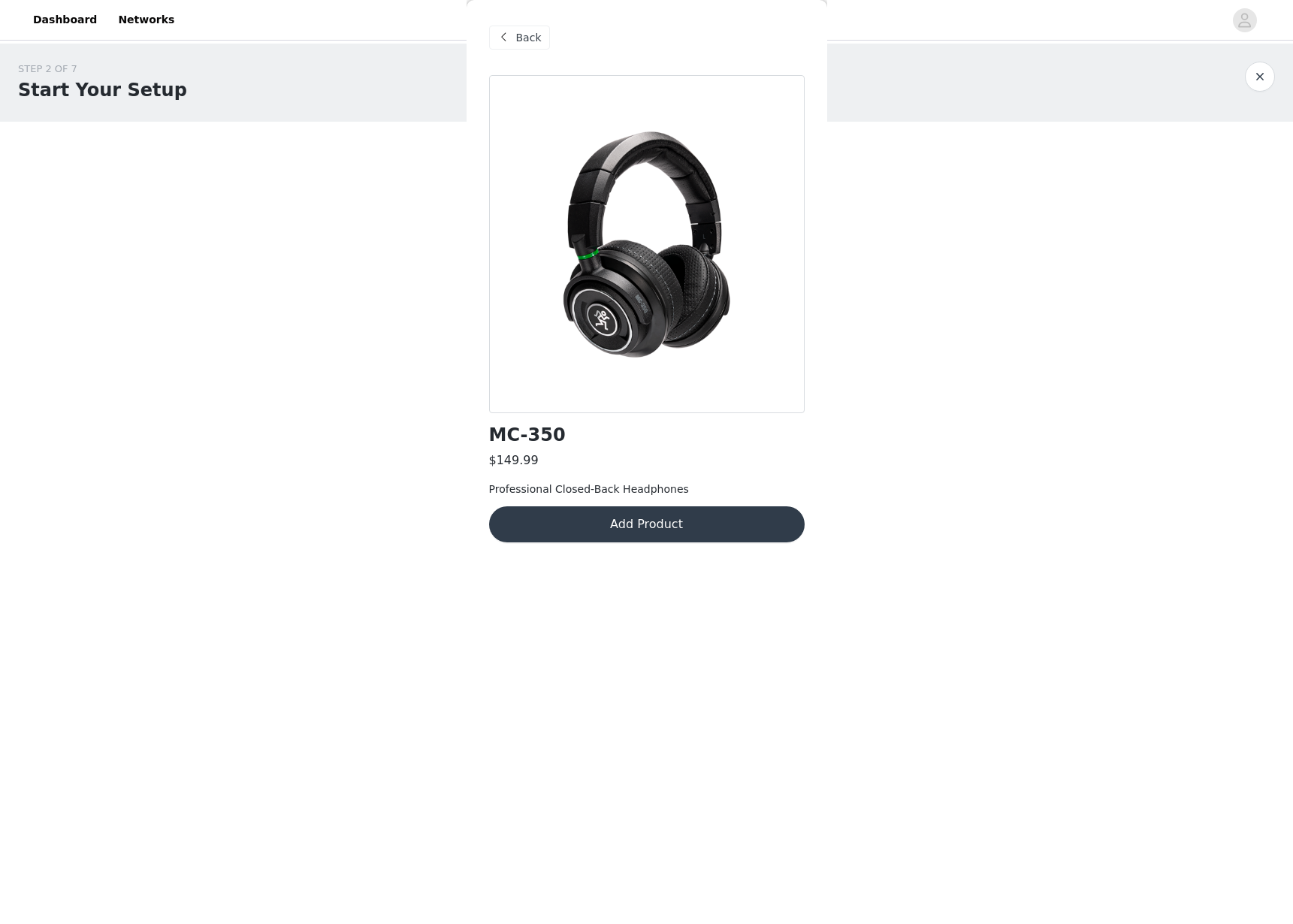
click at [1250, 78] on button "button" at bounding box center [1260, 76] width 30 height 30
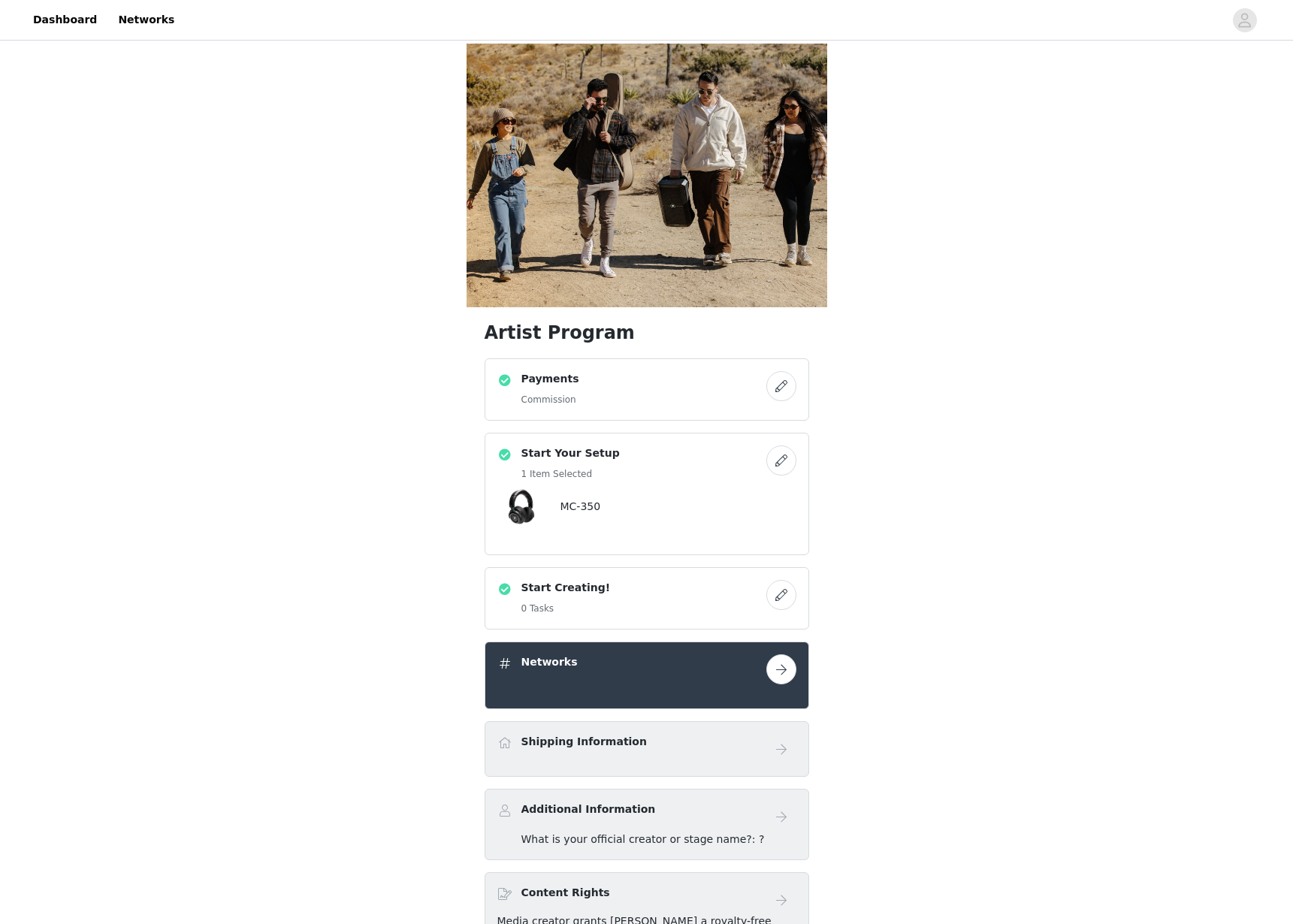
scroll to position [43, 0]
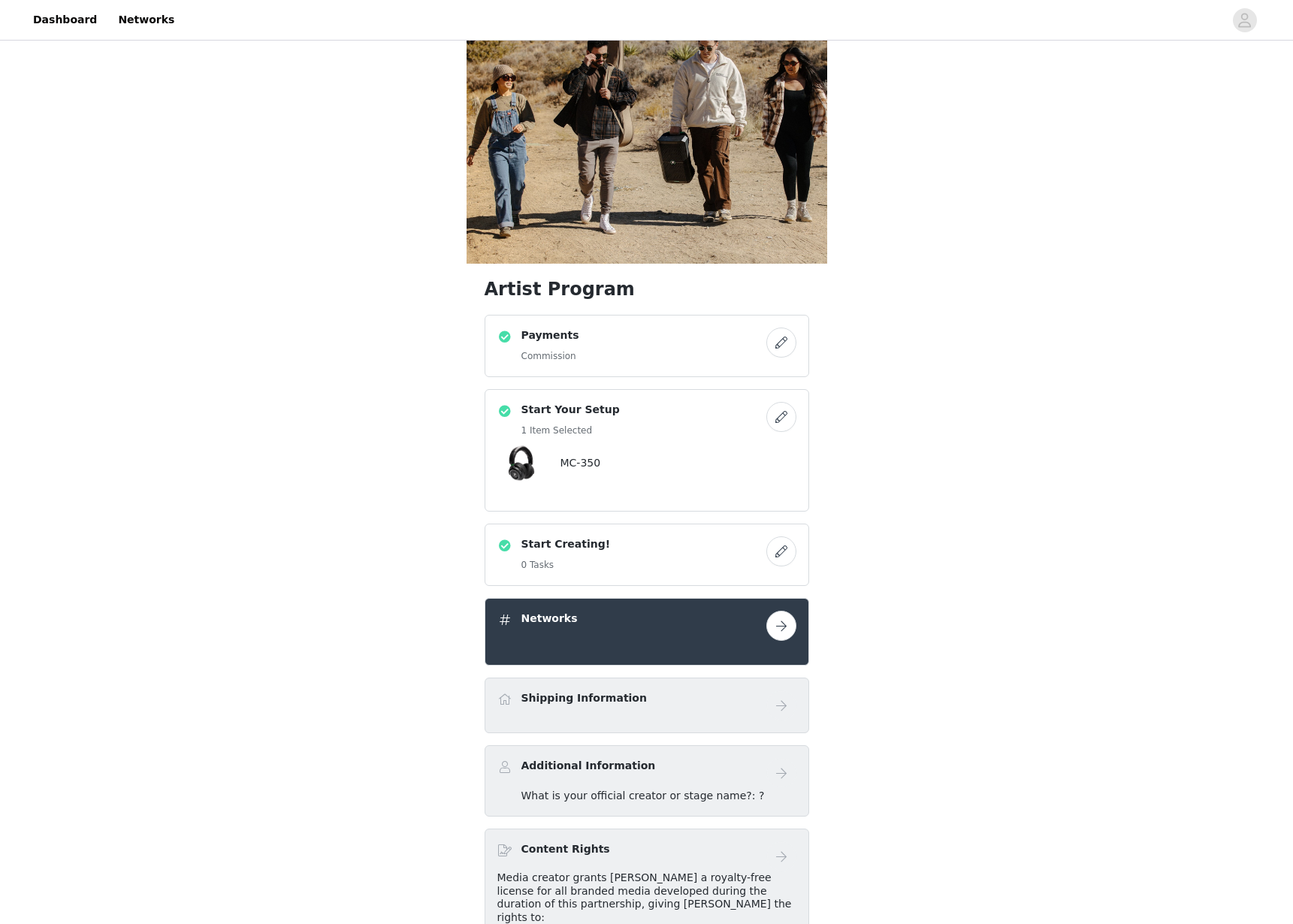
click at [703, 678] on div "Shipping Information" at bounding box center [647, 705] width 325 height 56
click at [784, 610] on button "button" at bounding box center [781, 625] width 30 height 30
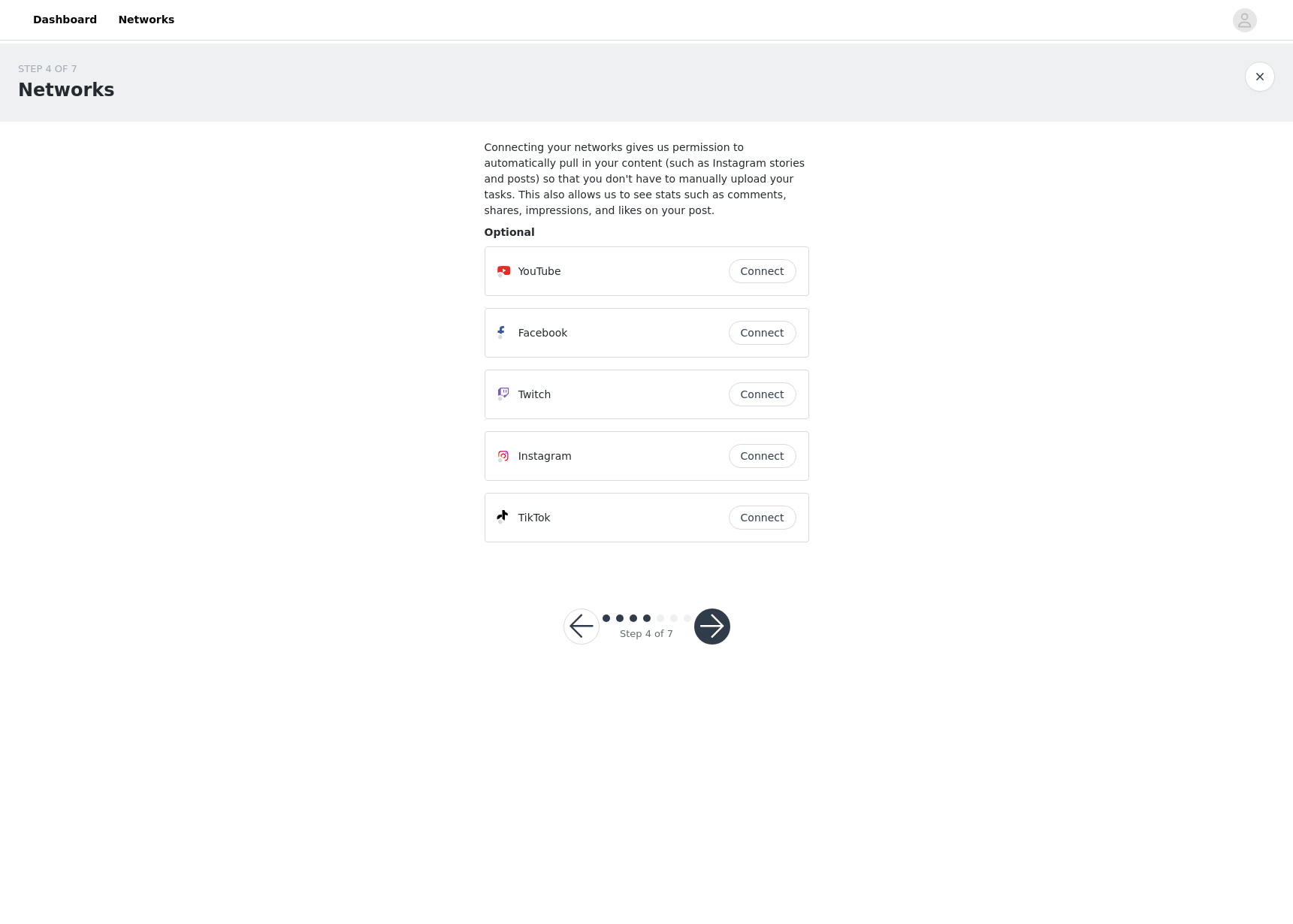
click at [764, 275] on button "Connect" at bounding box center [762, 270] width 67 height 24
click at [747, 273] on button "Connect" at bounding box center [762, 270] width 67 height 24
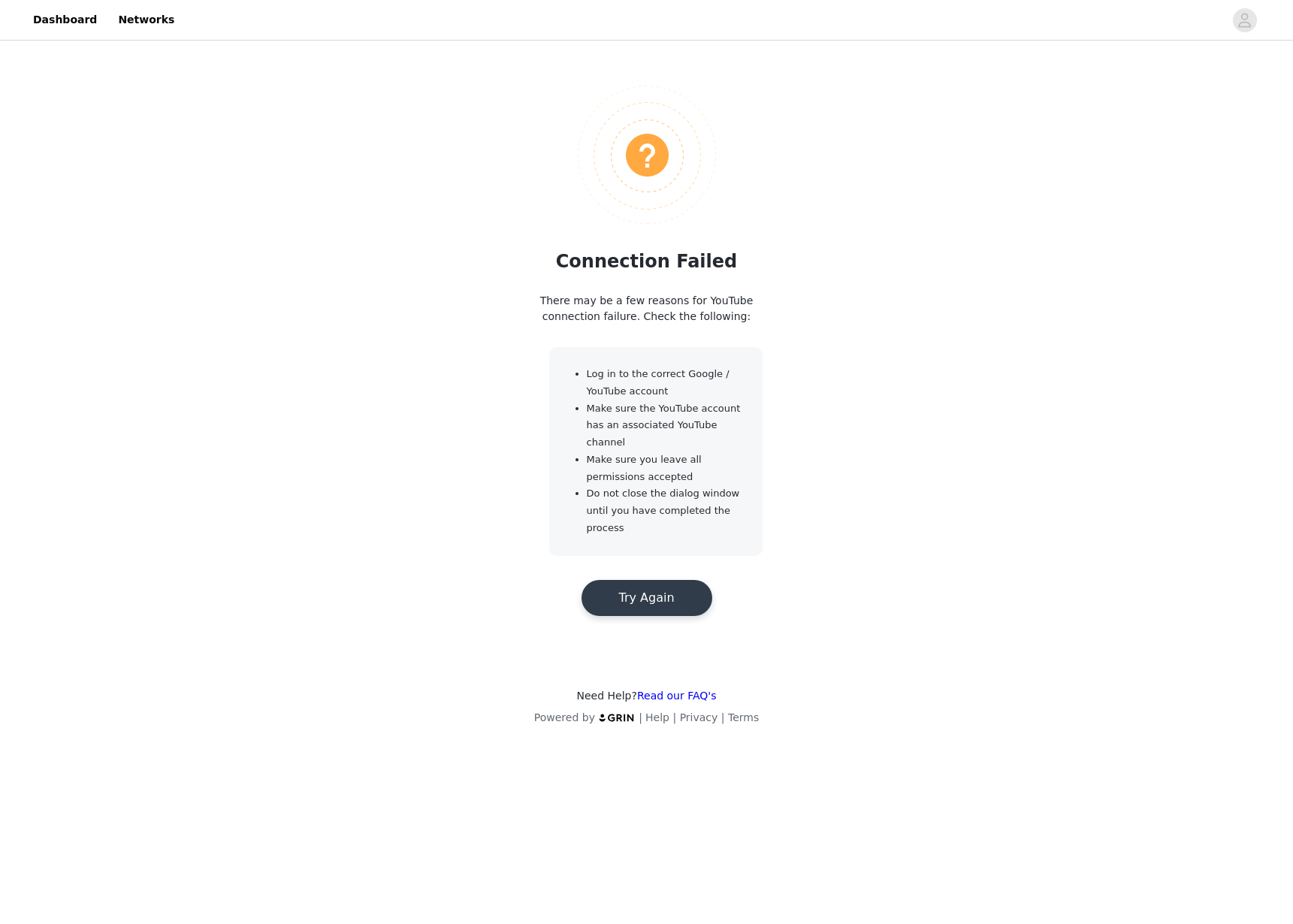
click at [631, 602] on button "Try Again" at bounding box center [646, 597] width 131 height 36
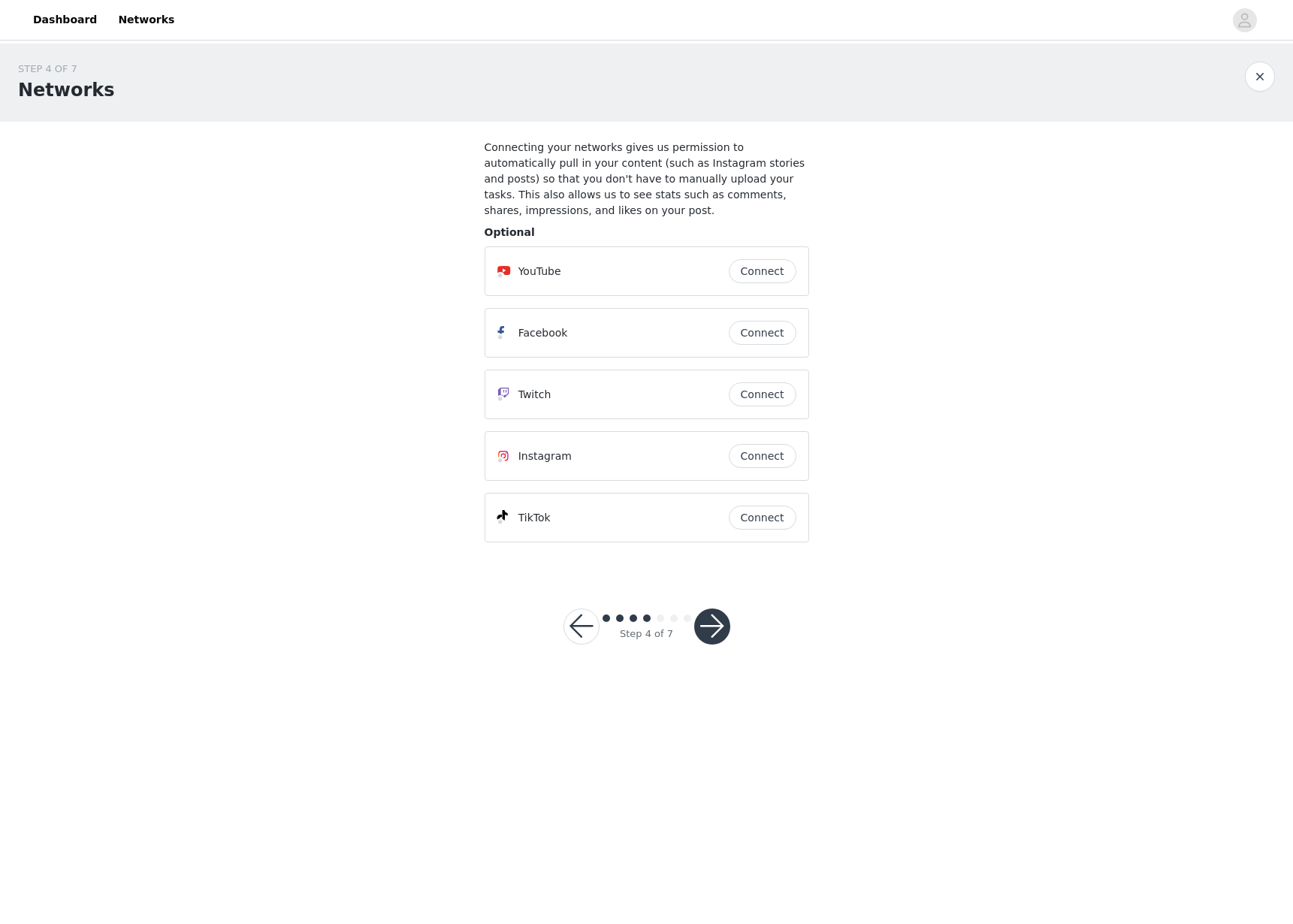
click at [762, 280] on button "Connect" at bounding box center [762, 270] width 67 height 24
